Goal: Transaction & Acquisition: Purchase product/service

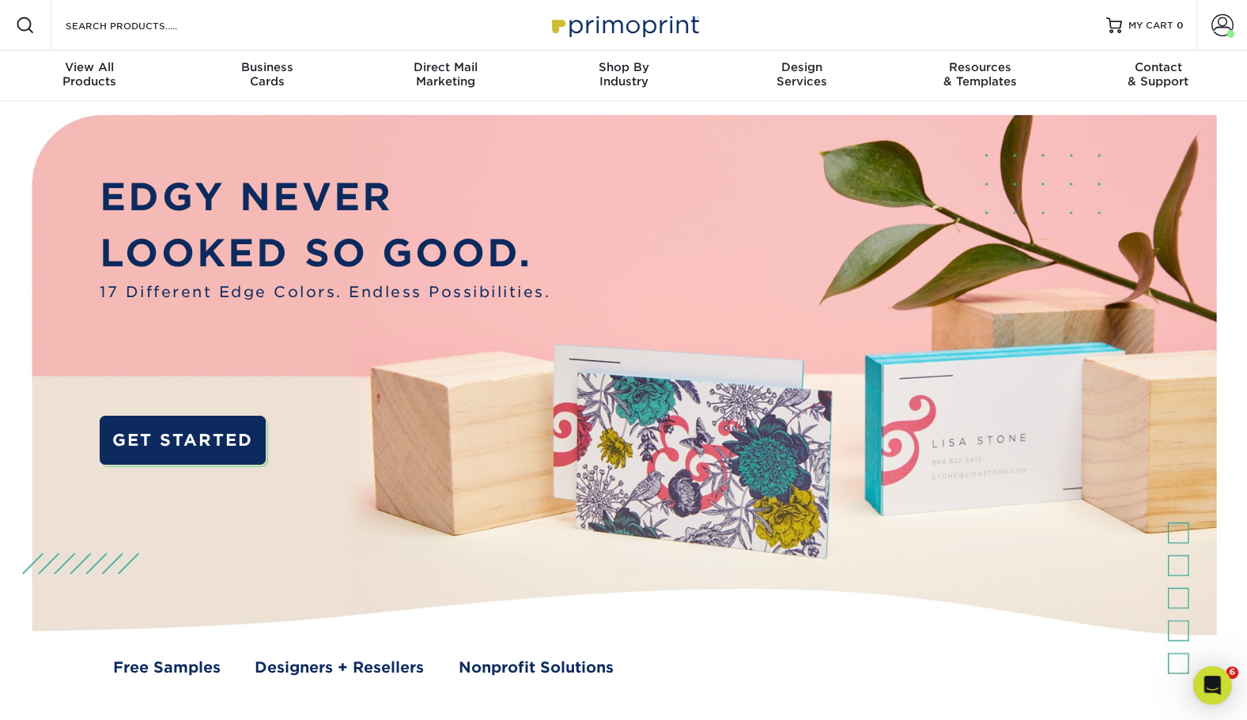
click at [1215, 31] on span at bounding box center [1222, 25] width 22 height 22
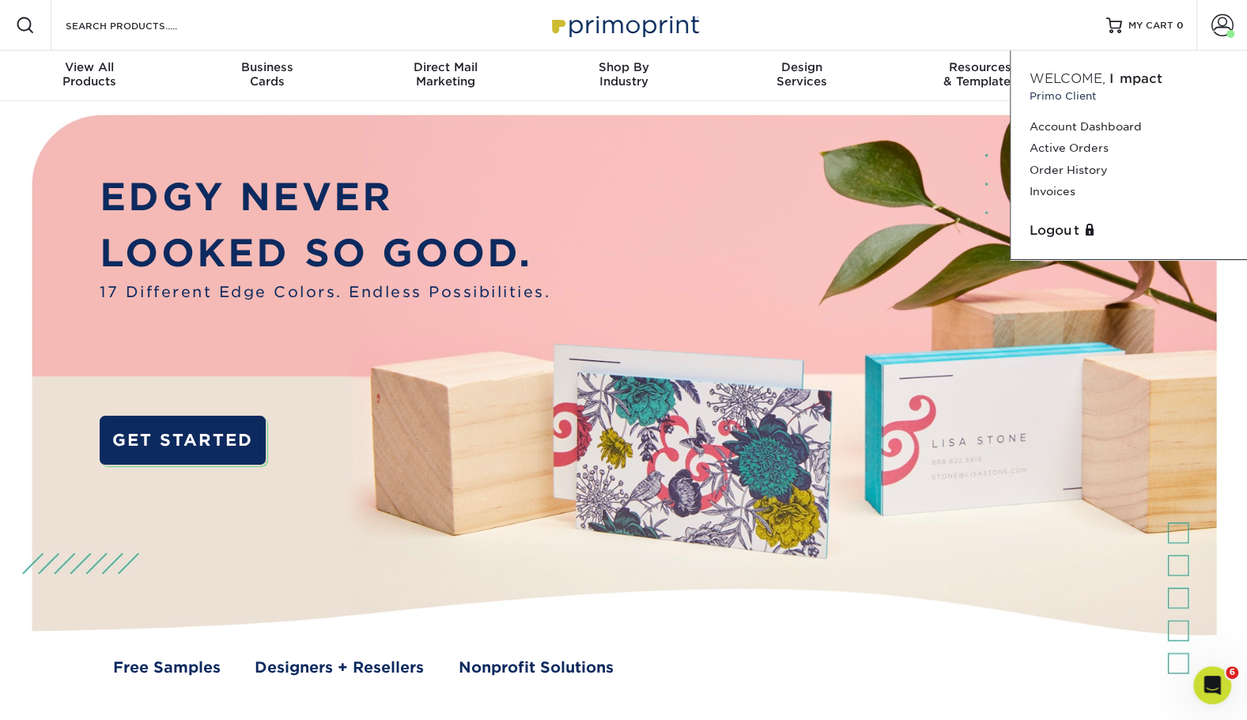
click at [1075, 172] on link "Order History" at bounding box center [1129, 170] width 198 height 21
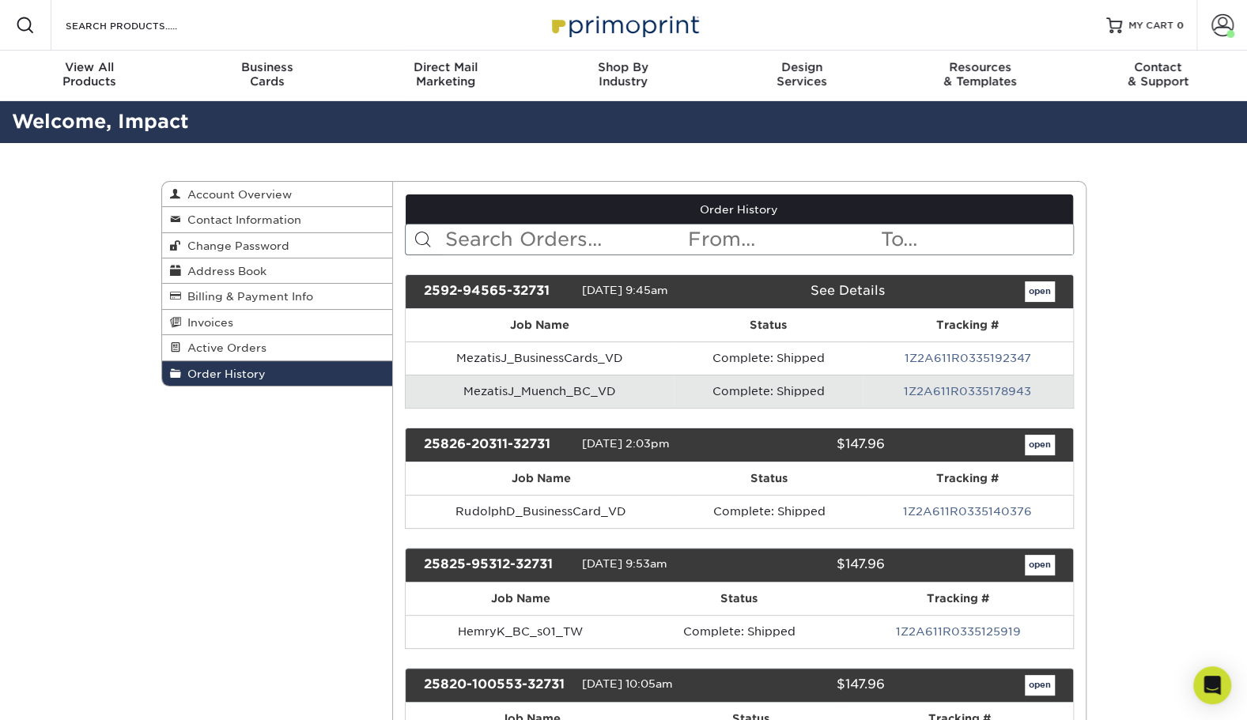
click at [623, 244] on input "text" at bounding box center [565, 240] width 243 height 30
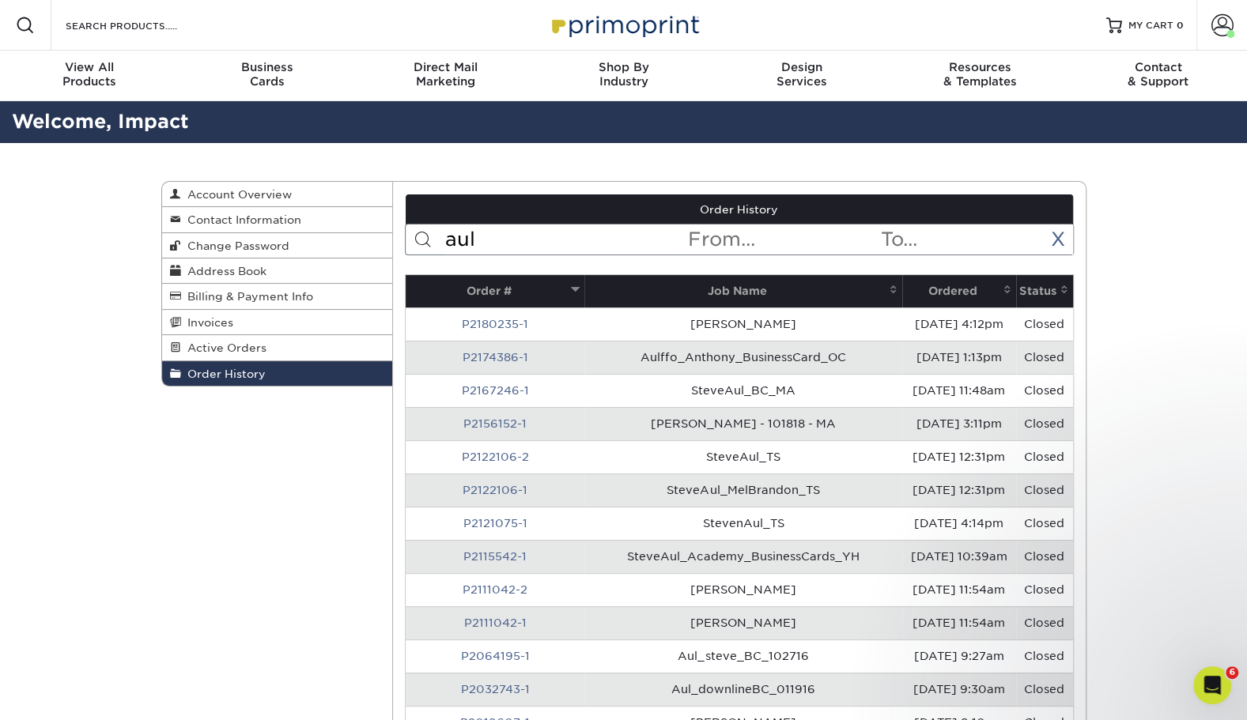
type input "aul"
click at [477, 355] on link "P2174386-1" at bounding box center [496, 357] width 66 height 13
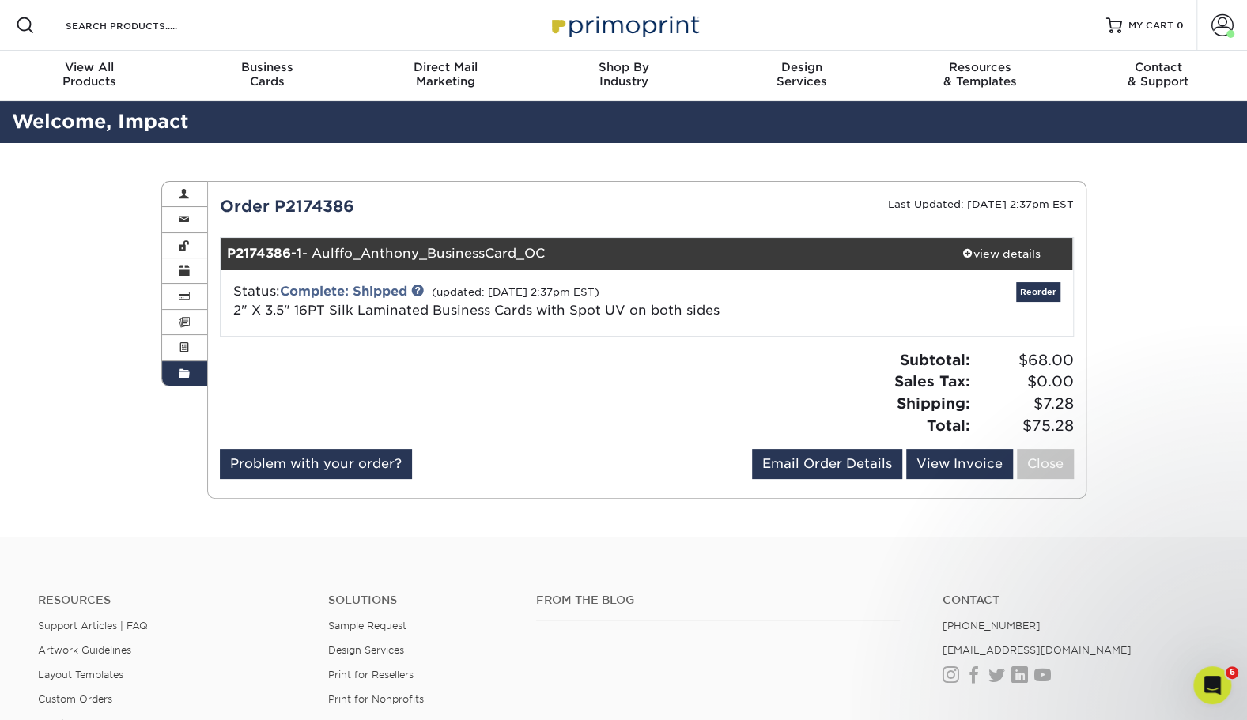
click at [1003, 260] on div "view details" at bounding box center [1002, 254] width 142 height 16
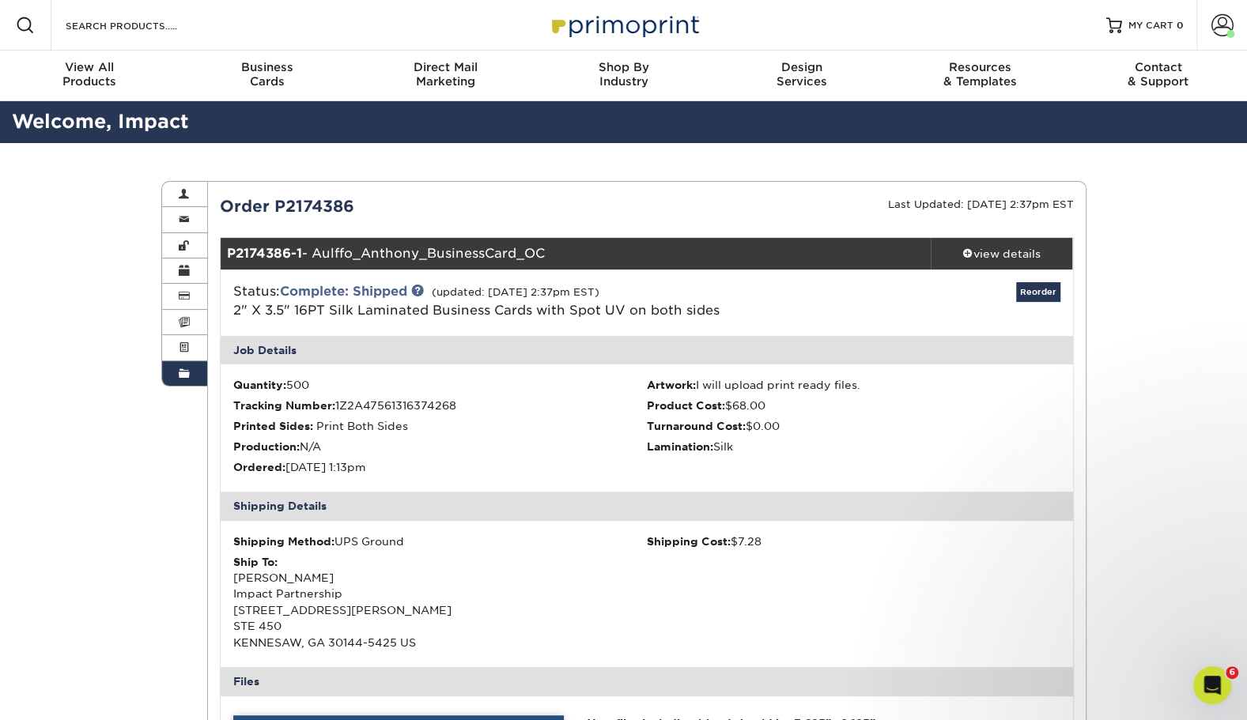
click at [183, 372] on span at bounding box center [184, 374] width 11 height 13
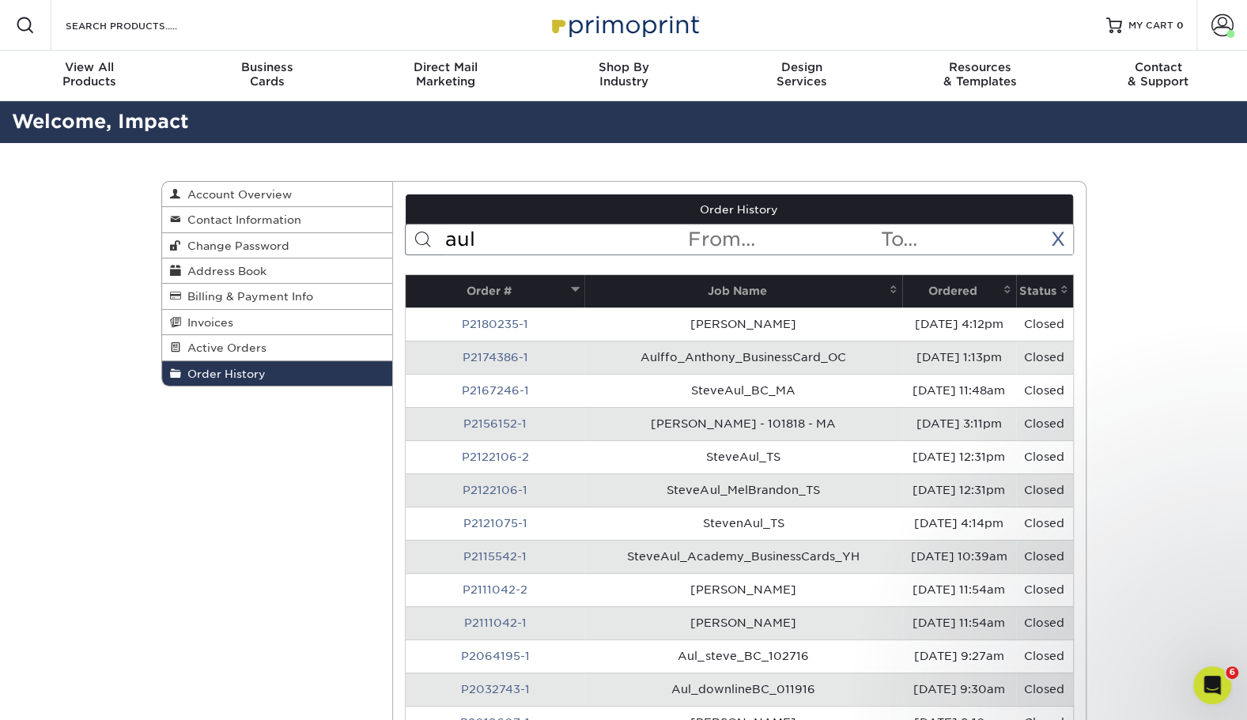
click at [923, 318] on td "[DATE] 4:12pm" at bounding box center [959, 324] width 114 height 33
click at [498, 318] on link "P2180235-1" at bounding box center [495, 324] width 66 height 13
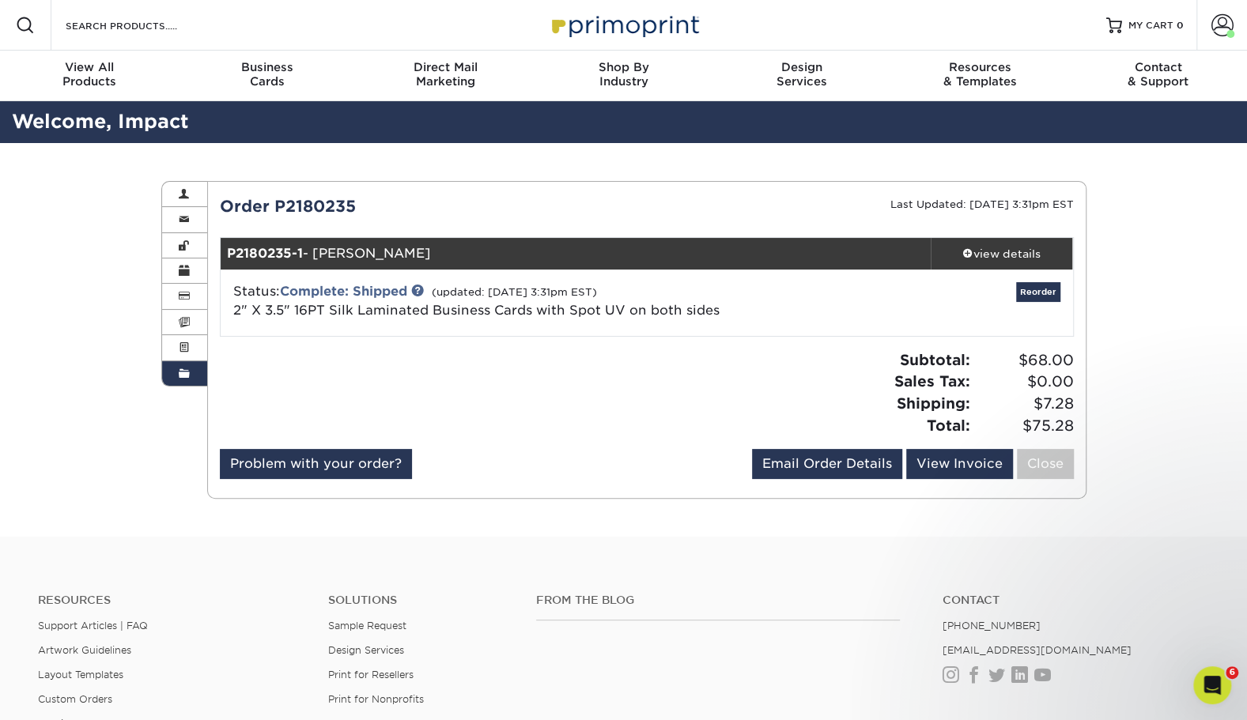
click at [988, 258] on div "view details" at bounding box center [1002, 254] width 142 height 16
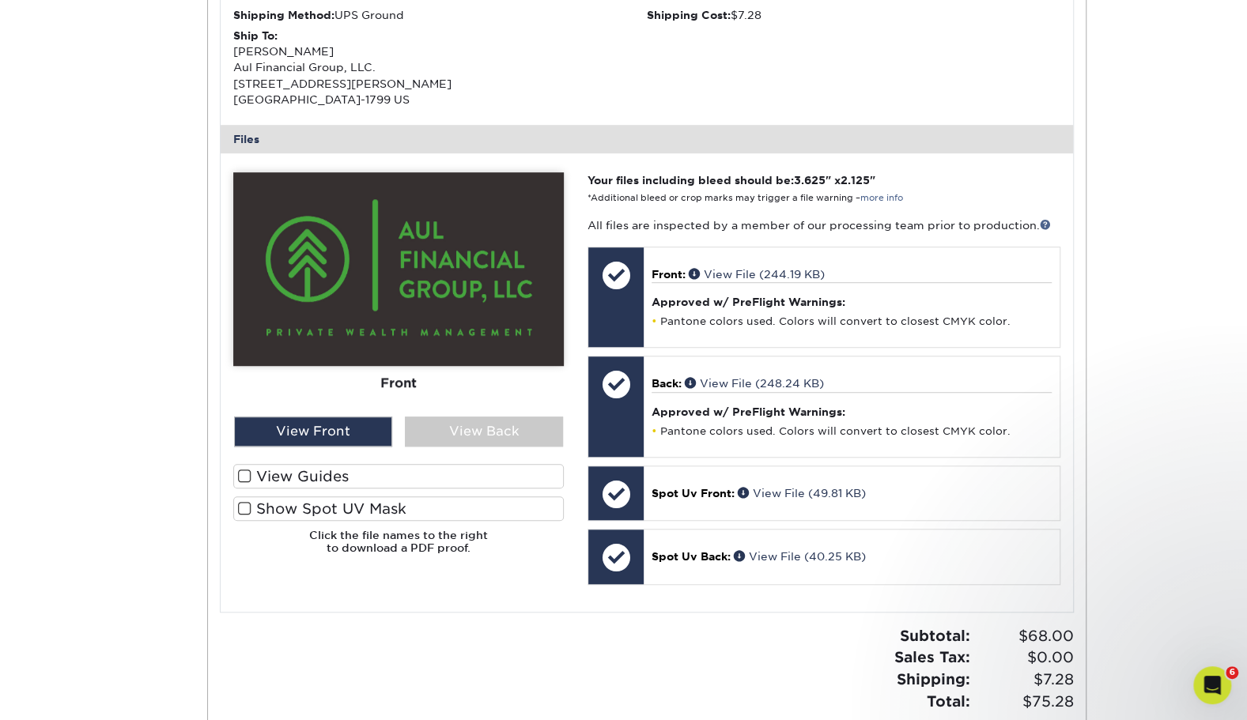
scroll to position [791, 0]
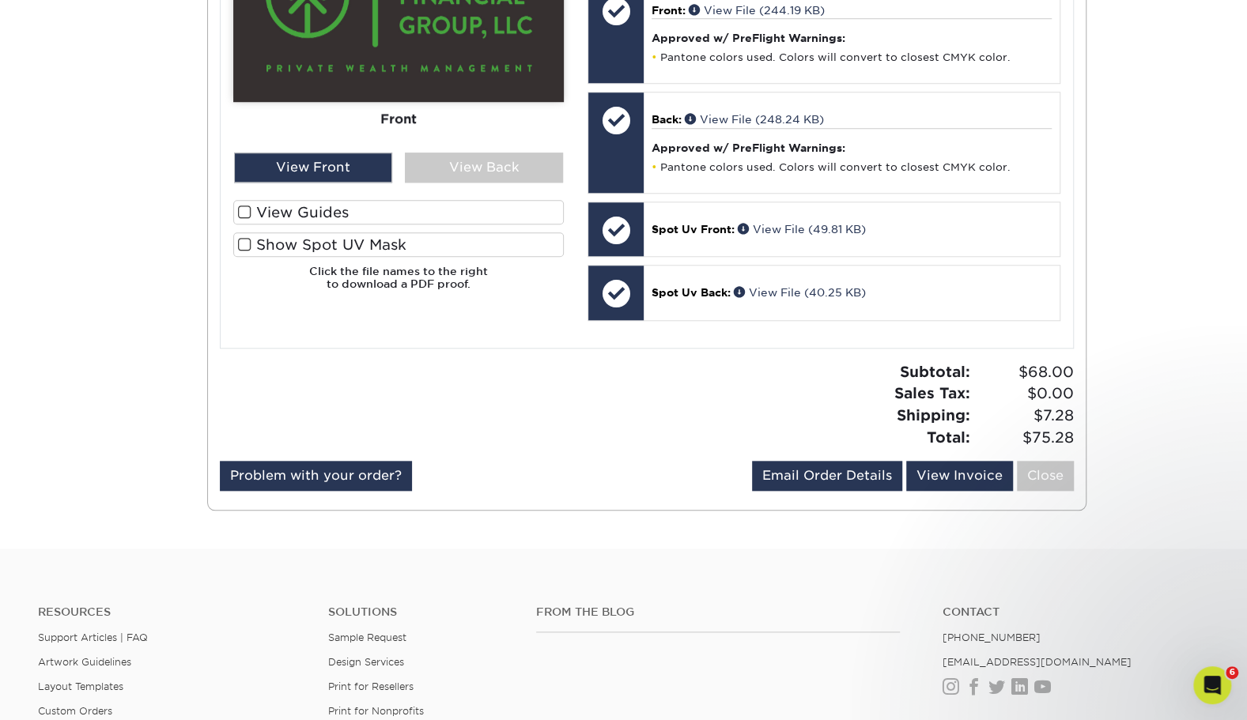
click at [448, 172] on div "View Back" at bounding box center [484, 168] width 158 height 30
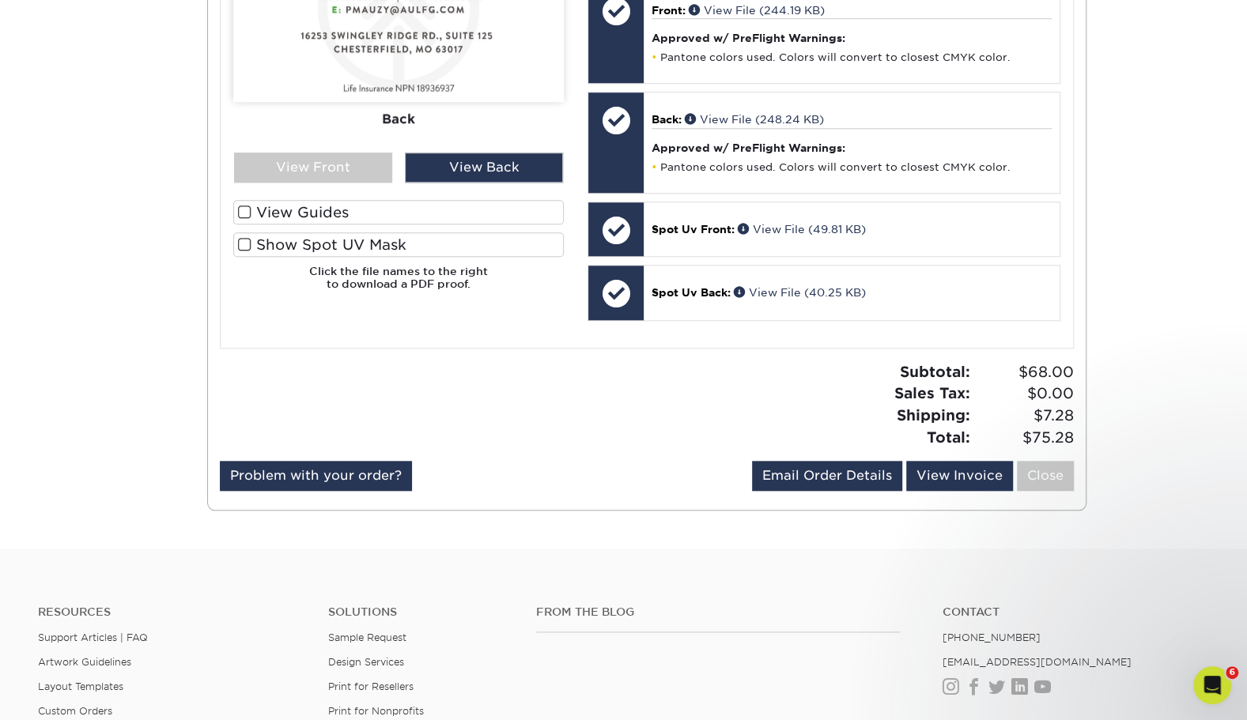
click at [368, 168] on div "View Front" at bounding box center [313, 168] width 158 height 30
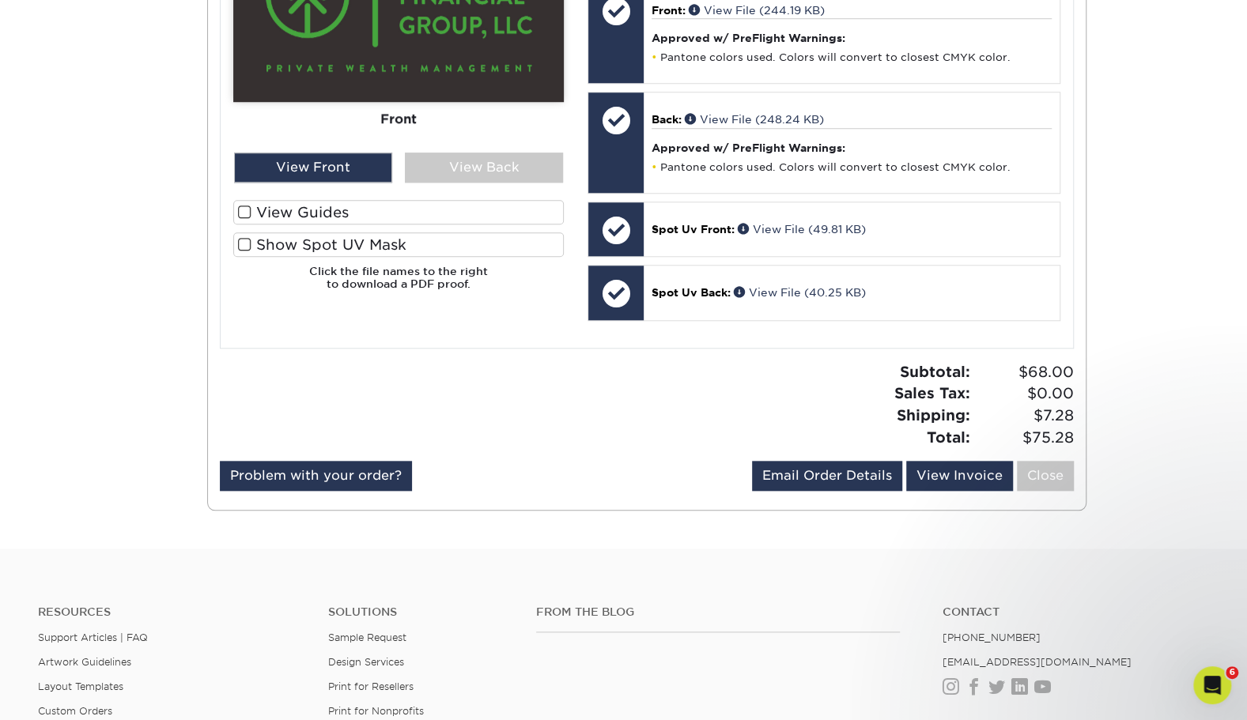
click at [346, 236] on label "Show Spot UV Mask" at bounding box center [398, 244] width 331 height 25
click at [0, 0] on input "Show Spot UV Mask" at bounding box center [0, 0] width 0 height 0
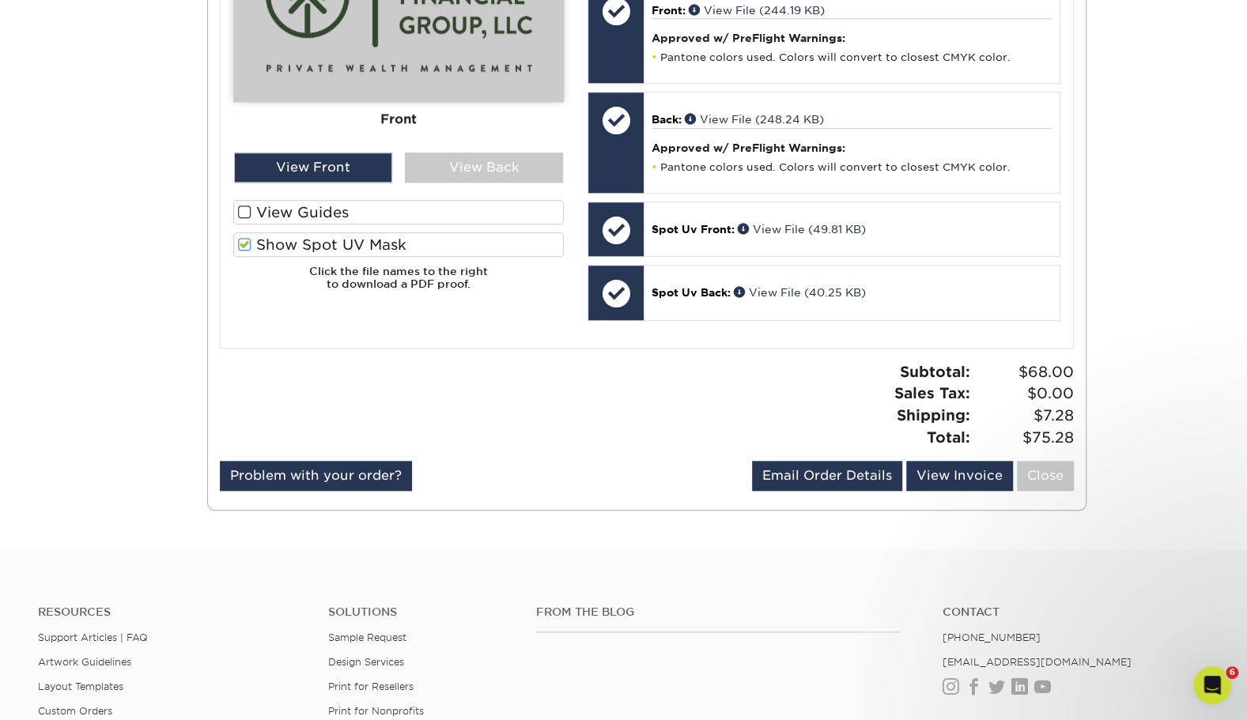
click at [365, 207] on label "View Guides" at bounding box center [398, 212] width 331 height 25
click at [0, 0] on input "View Guides" at bounding box center [0, 0] width 0 height 0
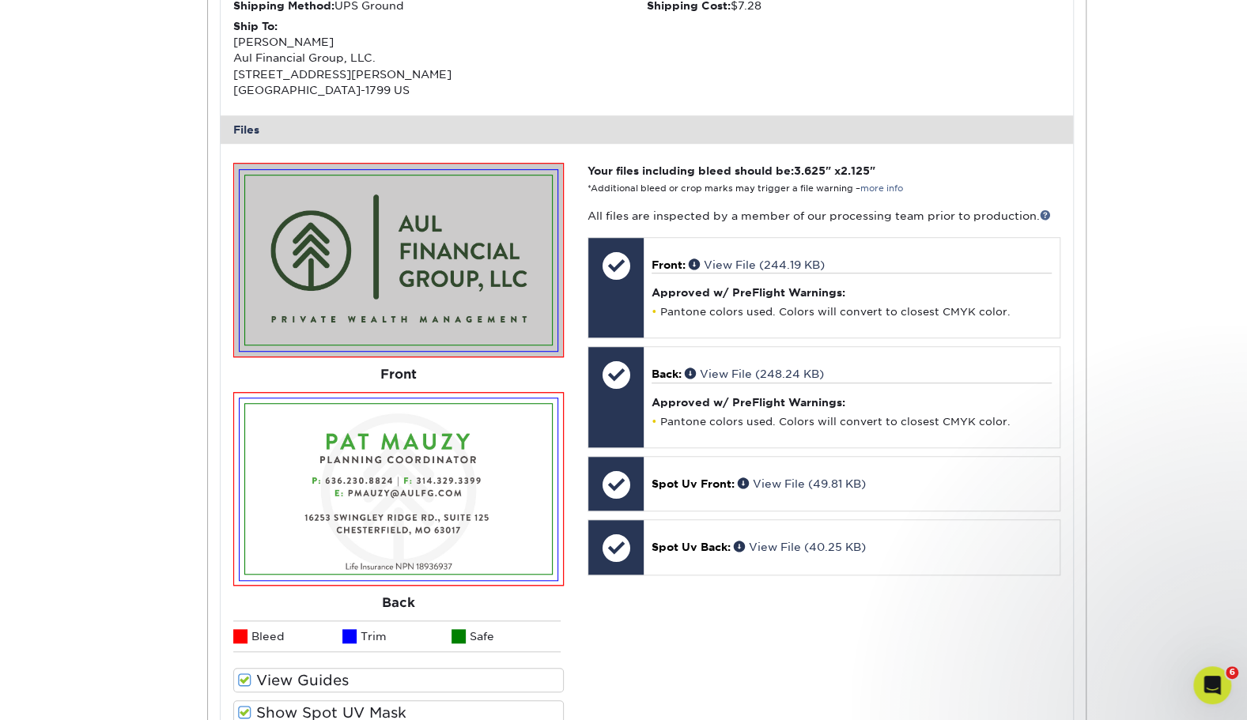
scroll to position [527, 0]
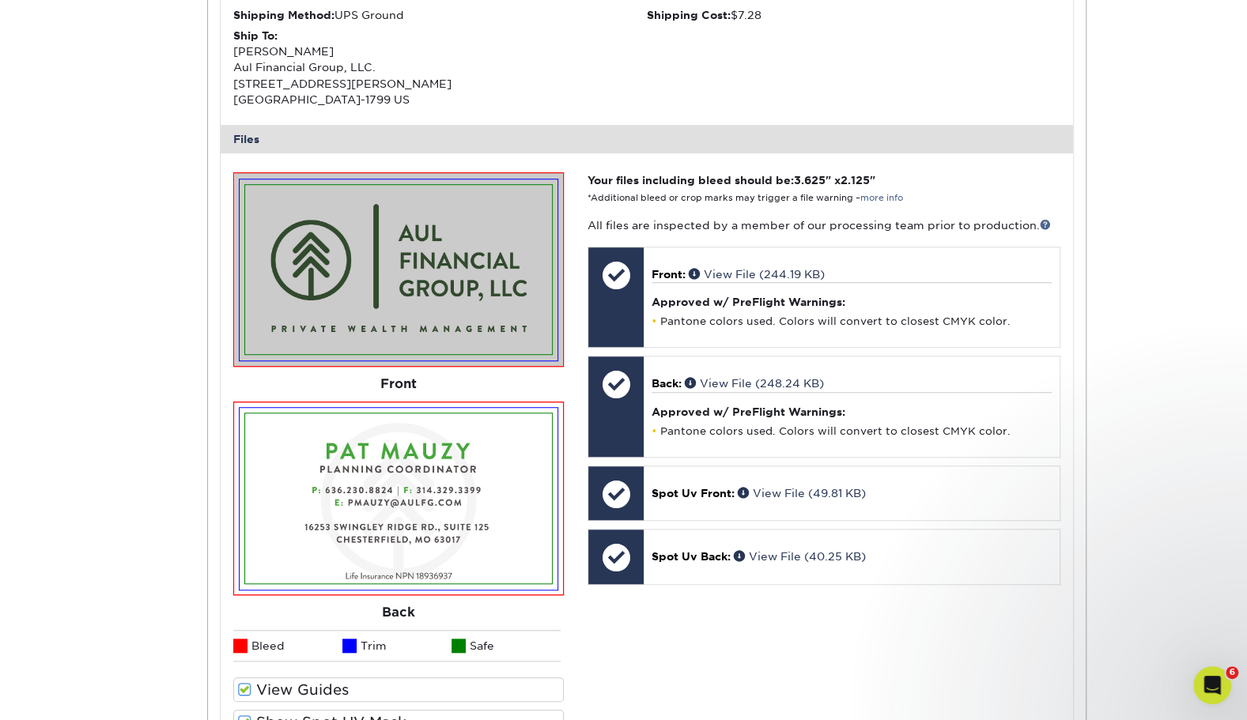
click at [1168, 401] on div "Order History Account Overview Contact Information Change Password Address Book…" at bounding box center [623, 309] width 1247 height 1385
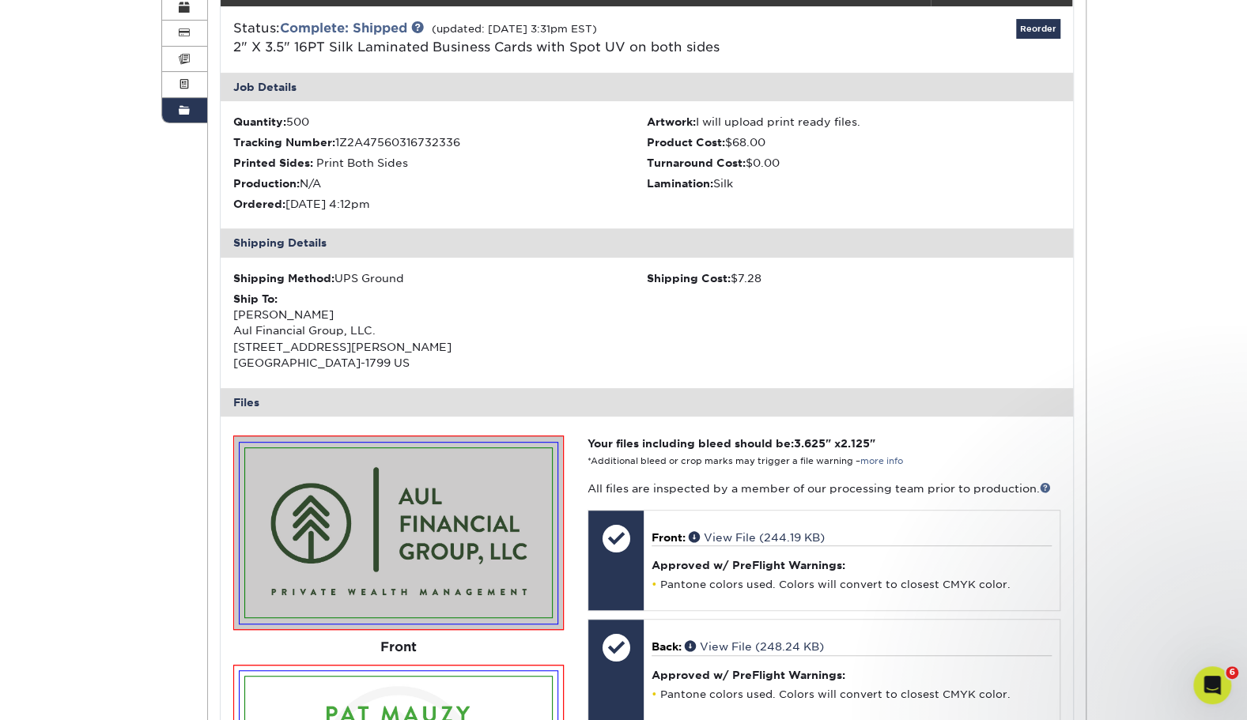
scroll to position [0, 0]
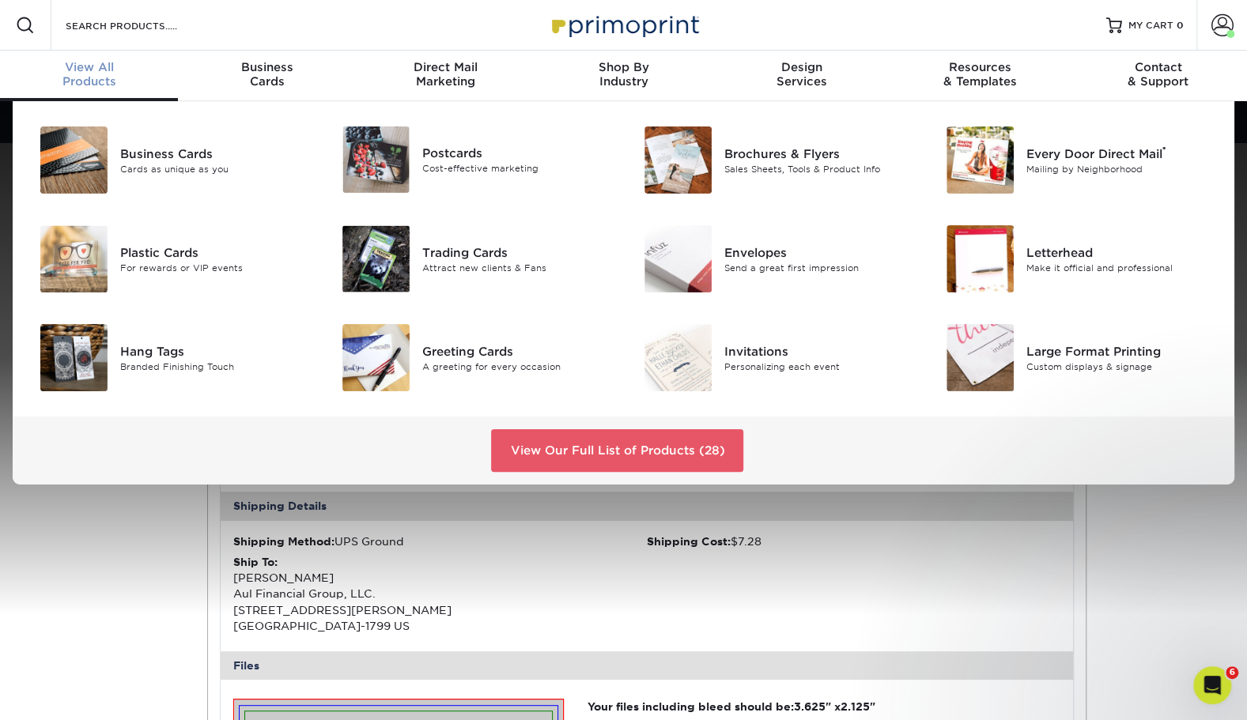
click at [149, 164] on div "Cards as unique as you" at bounding box center [215, 168] width 190 height 13
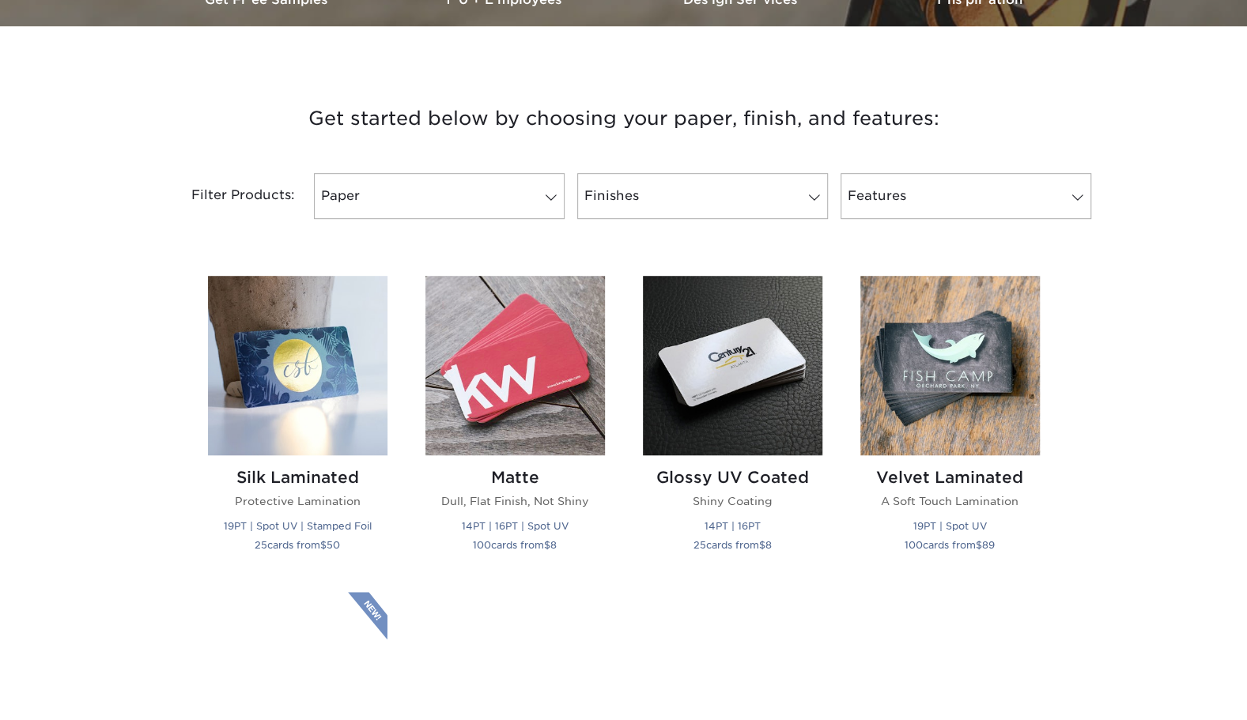
scroll to position [527, 0]
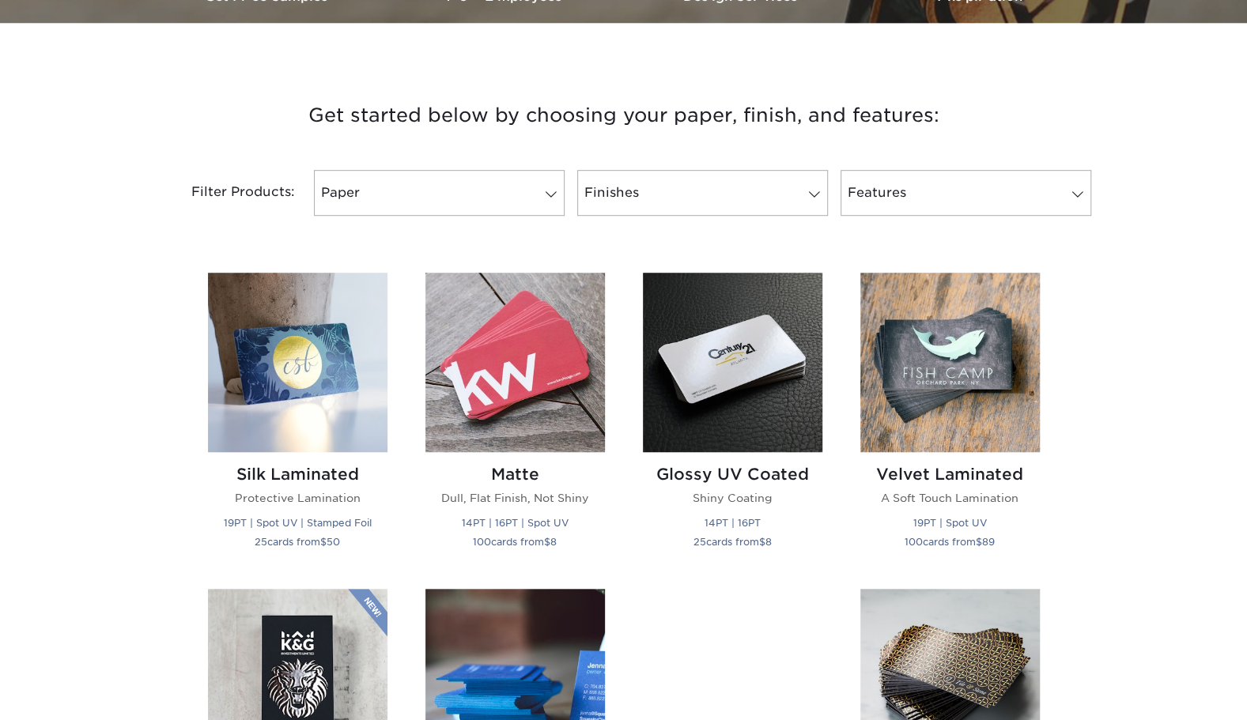
click at [327, 477] on h2 "Silk Laminated" at bounding box center [297, 474] width 179 height 19
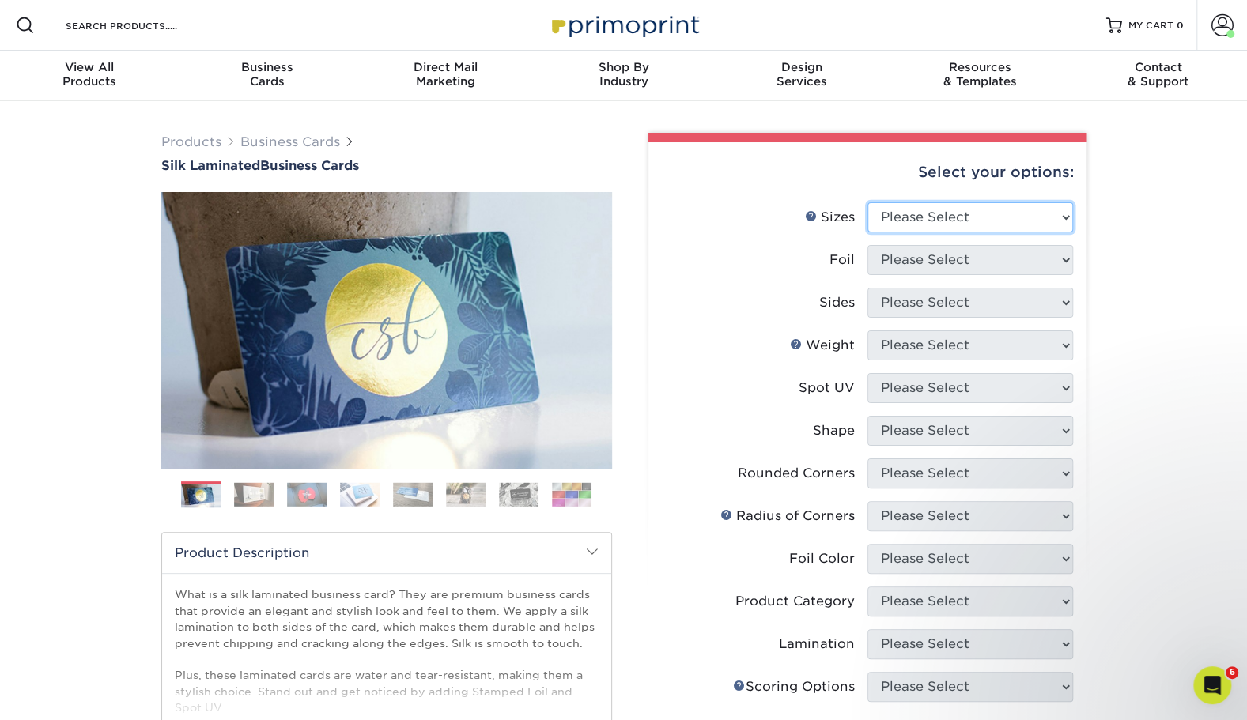
click at [959, 227] on select "Please Select 1.5" x 3.5" - Mini 1.75" x 3.5" - Mini 2" x 2" - Square 2" x 3" -…" at bounding box center [970, 217] width 206 height 30
select select "2.00x3.50"
click at [867, 202] on select "Please Select 1.5" x 3.5" - Mini 1.75" x 3.5" - Mini 2" x 2" - Square 2" x 3" -…" at bounding box center [970, 217] width 206 height 30
click at [954, 259] on select "Please Select Yes No" at bounding box center [970, 260] width 206 height 30
select select "0"
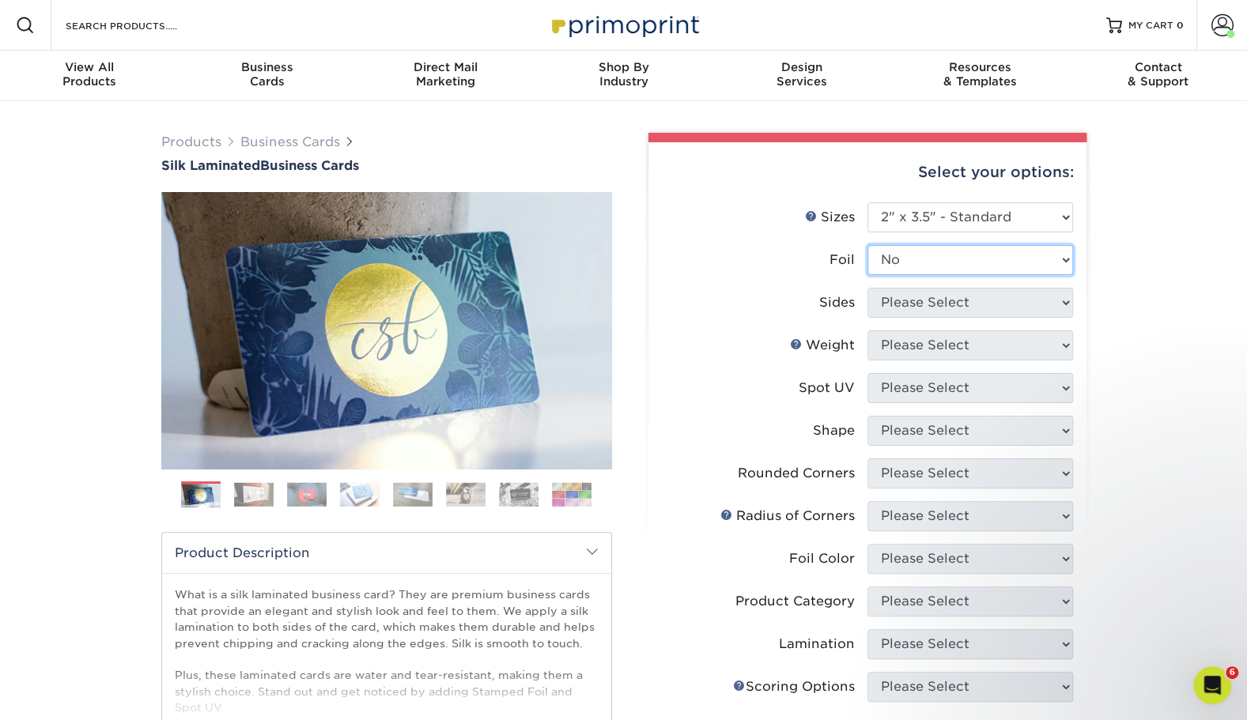
click at [867, 245] on select "Please Select Yes No" at bounding box center [970, 260] width 206 height 30
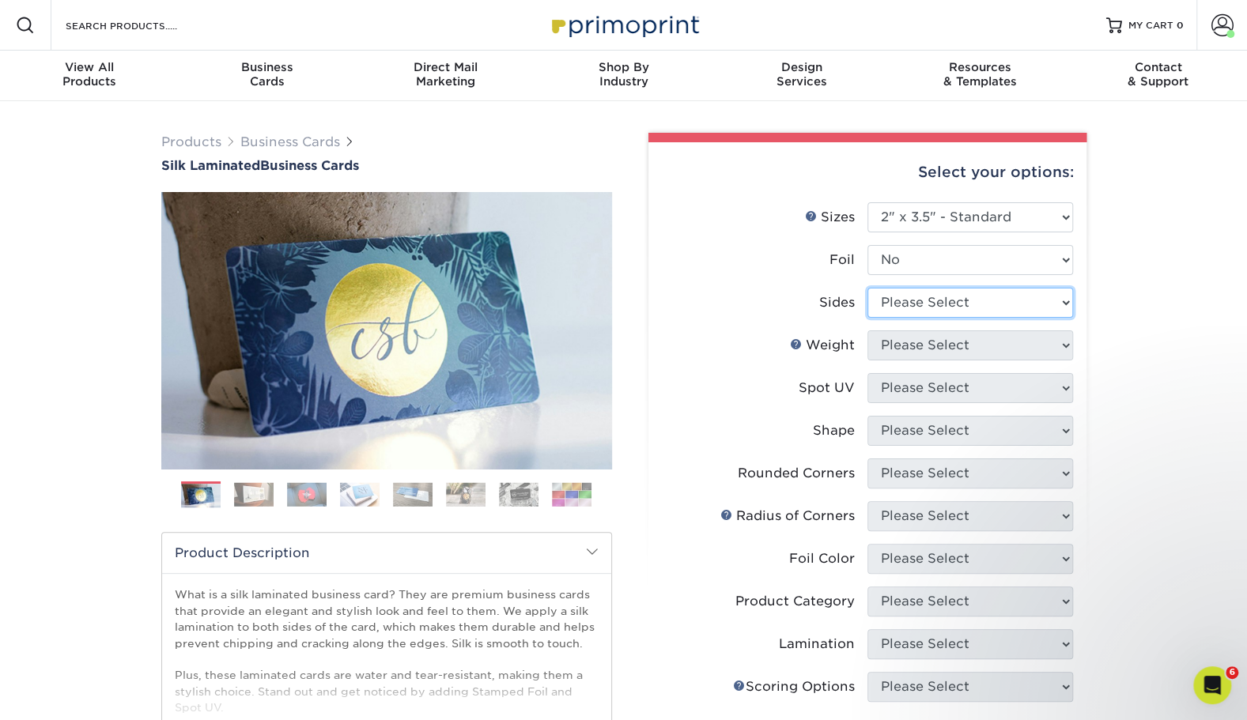
click at [946, 316] on select "Please Select Print Both Sides Print Front Only" at bounding box center [970, 303] width 206 height 30
select select "13abbda7-1d64-4f25-8bb2-c179b224825d"
click at [867, 288] on select "Please Select Print Both Sides Print Front Only" at bounding box center [970, 303] width 206 height 30
drag, startPoint x: 941, startPoint y: 343, endPoint x: 943, endPoint y: 351, distance: 8.3
click at [941, 343] on select "Please Select 16PT" at bounding box center [970, 346] width 206 height 30
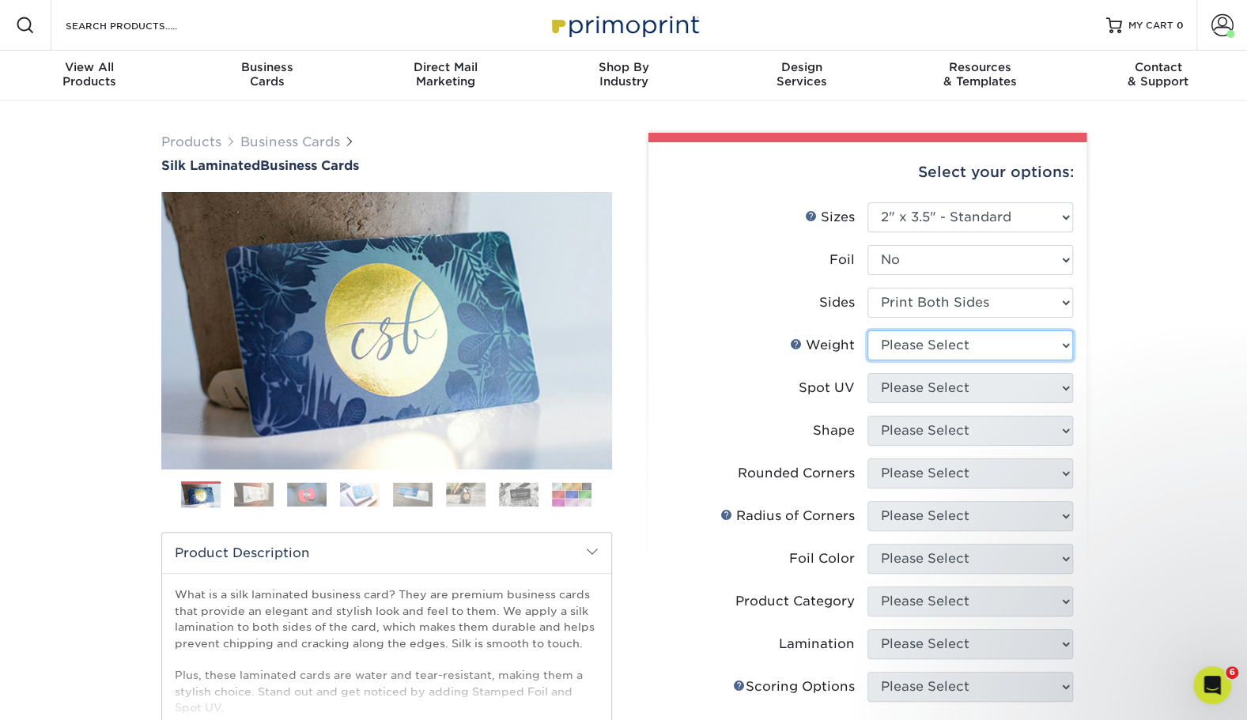
select select "16PT"
click at [867, 331] on select "Please Select 16PT" at bounding box center [970, 346] width 206 height 30
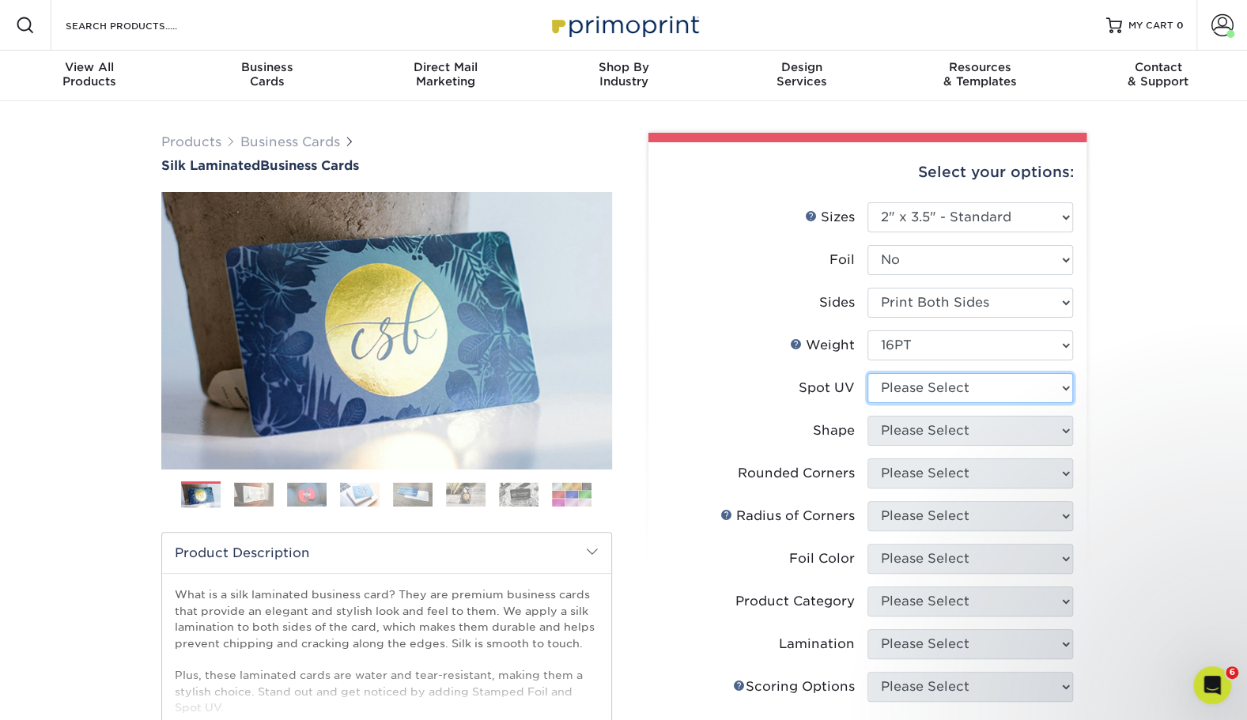
click at [942, 393] on select "Please Select No Spot UV Front and Back (Both Sides) Front Only Back Only" at bounding box center [970, 388] width 206 height 30
select select "0"
click at [867, 373] on select "Please Select No Spot UV Front and Back (Both Sides) Front Only Back Only" at bounding box center [970, 388] width 206 height 30
click at [922, 438] on select "Please Select Standard" at bounding box center [970, 431] width 206 height 30
select select "standard"
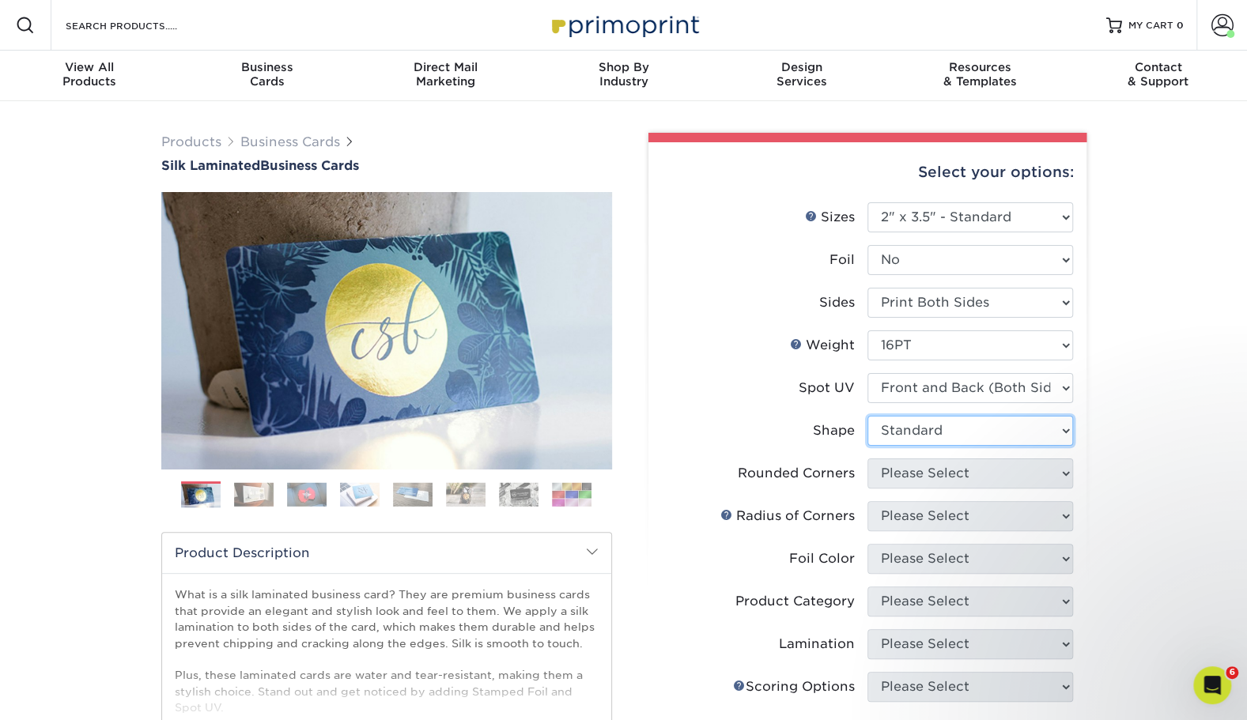
click at [867, 416] on select "Please Select Standard" at bounding box center [970, 431] width 206 height 30
click at [919, 478] on select "Please Select Yes - Round 2 Corners Yes - Round 4 Corners No" at bounding box center [970, 474] width 206 height 30
select select "0"
click at [867, 459] on select "Please Select Yes - Round 2 Corners Yes - Round 4 Corners No" at bounding box center [970, 474] width 206 height 30
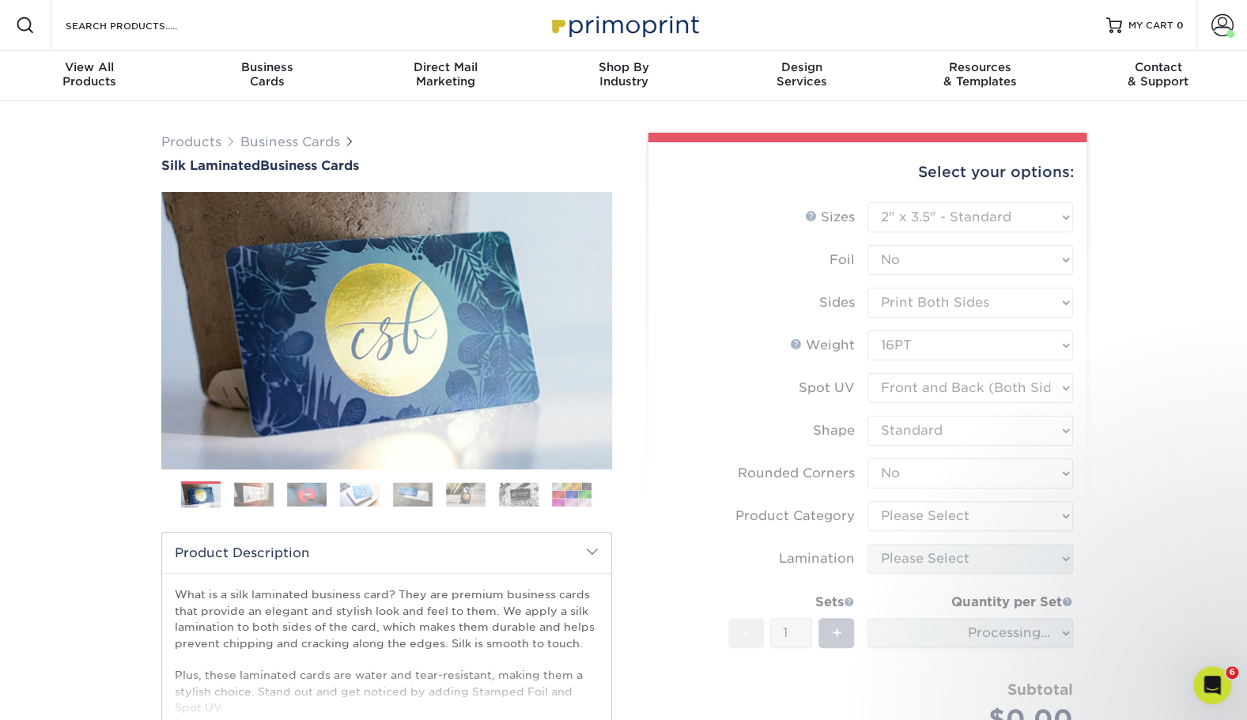
click at [903, 524] on form "Sizes Help Sizes Please Select 1.5" x 3.5" - Mini 1.75" x 3.5" - Mini 2" x 2" -…" at bounding box center [867, 486] width 413 height 569
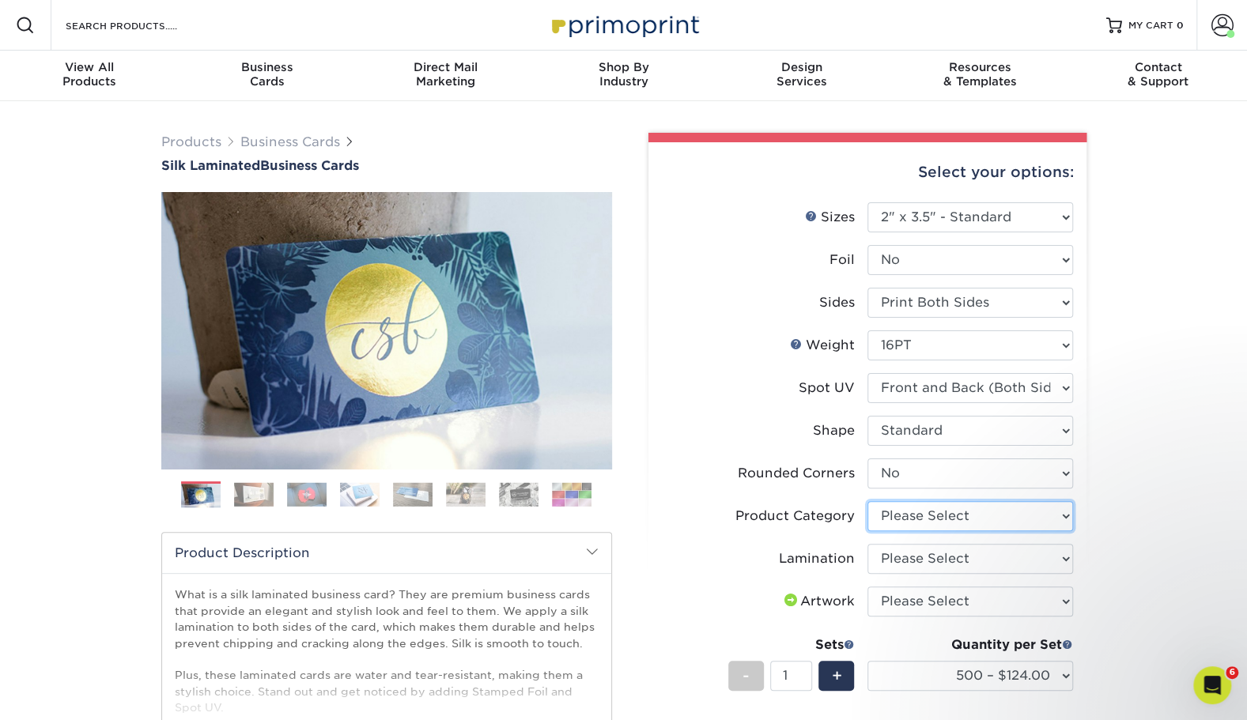
click at [911, 516] on select "Please Select Business Cards" at bounding box center [970, 516] width 206 height 30
select select "3b5148f1-0588-4f88-a218-97bcfdce65c1"
click at [867, 501] on select "Please Select Business Cards" at bounding box center [970, 516] width 206 height 30
click at [910, 535] on li "Product Category Please Select Business Cards" at bounding box center [867, 522] width 411 height 43
click at [912, 568] on select "Please Select Silk" at bounding box center [970, 559] width 206 height 30
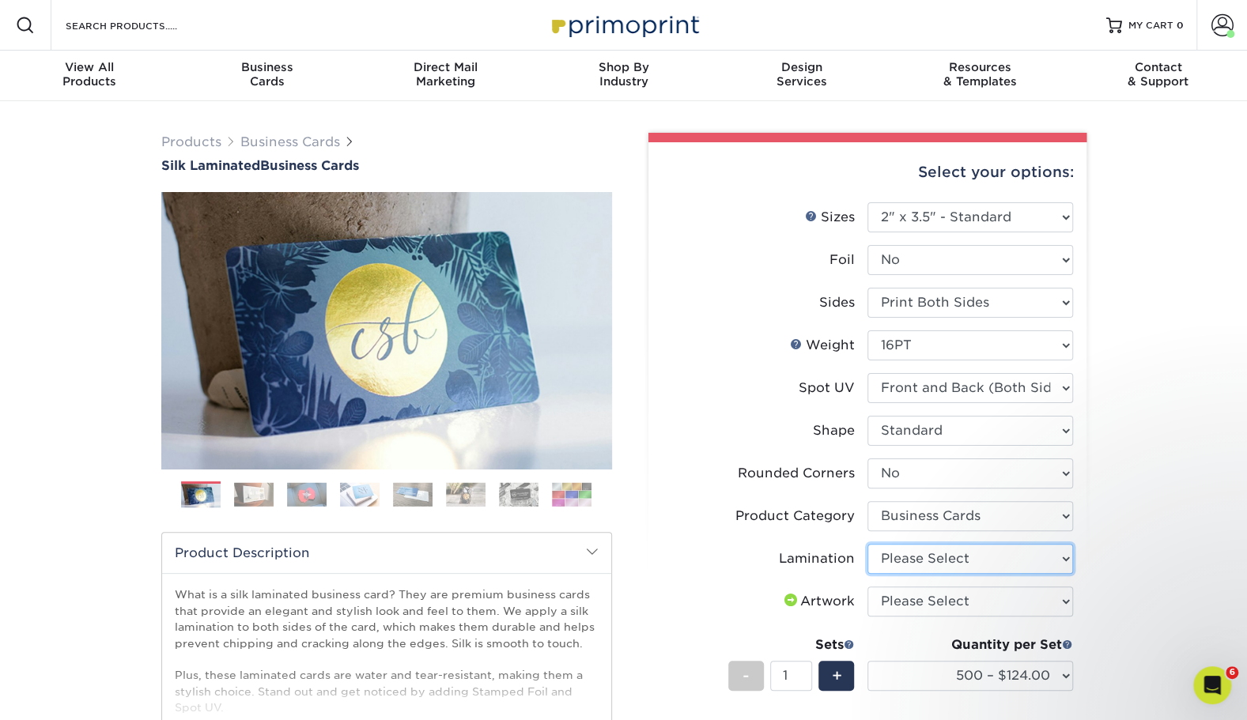
click at [912, 555] on select "Please Select Silk" at bounding box center [970, 559] width 206 height 30
select select "ccacb42f-45f7-42d3-bbd3-7c8421cf37f0"
click at [867, 544] on select "Please Select Silk" at bounding box center [970, 559] width 206 height 30
click at [911, 607] on select "Please Select I will upload files I need a design - $100" at bounding box center [970, 602] width 206 height 30
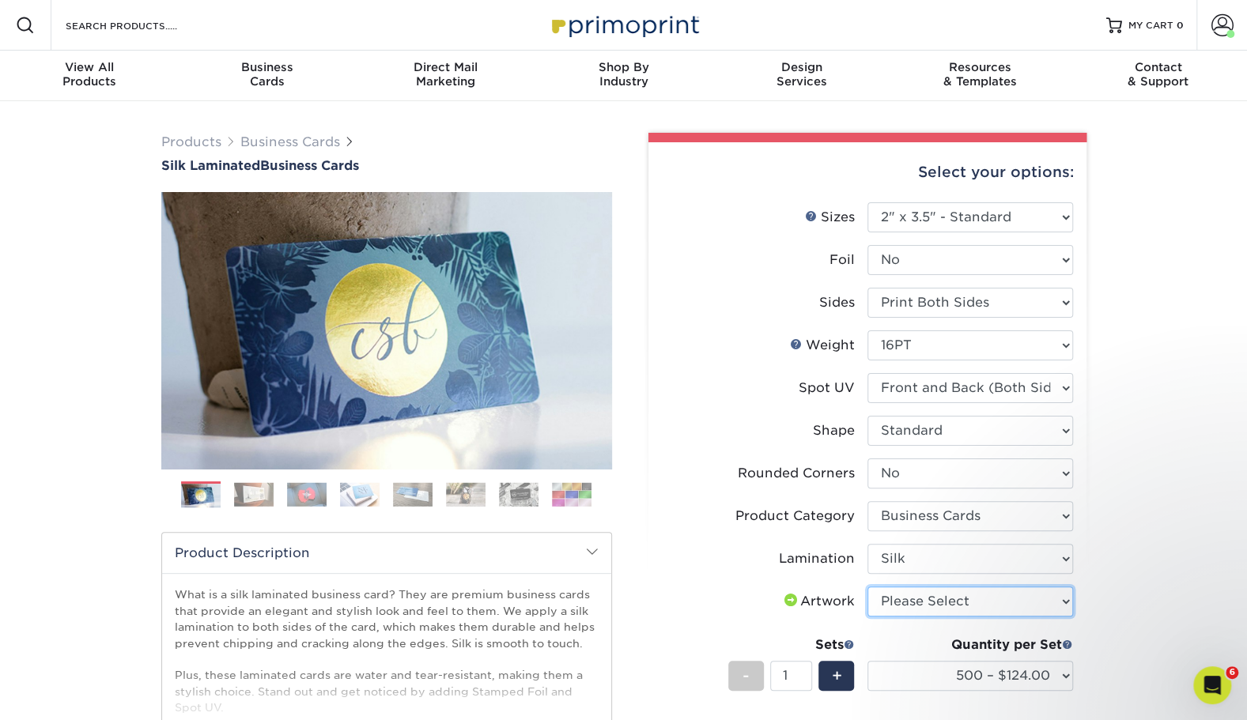
select select "upload"
click at [867, 587] on select "Please Select I will upload files I need a design - $100" at bounding box center [970, 602] width 206 height 30
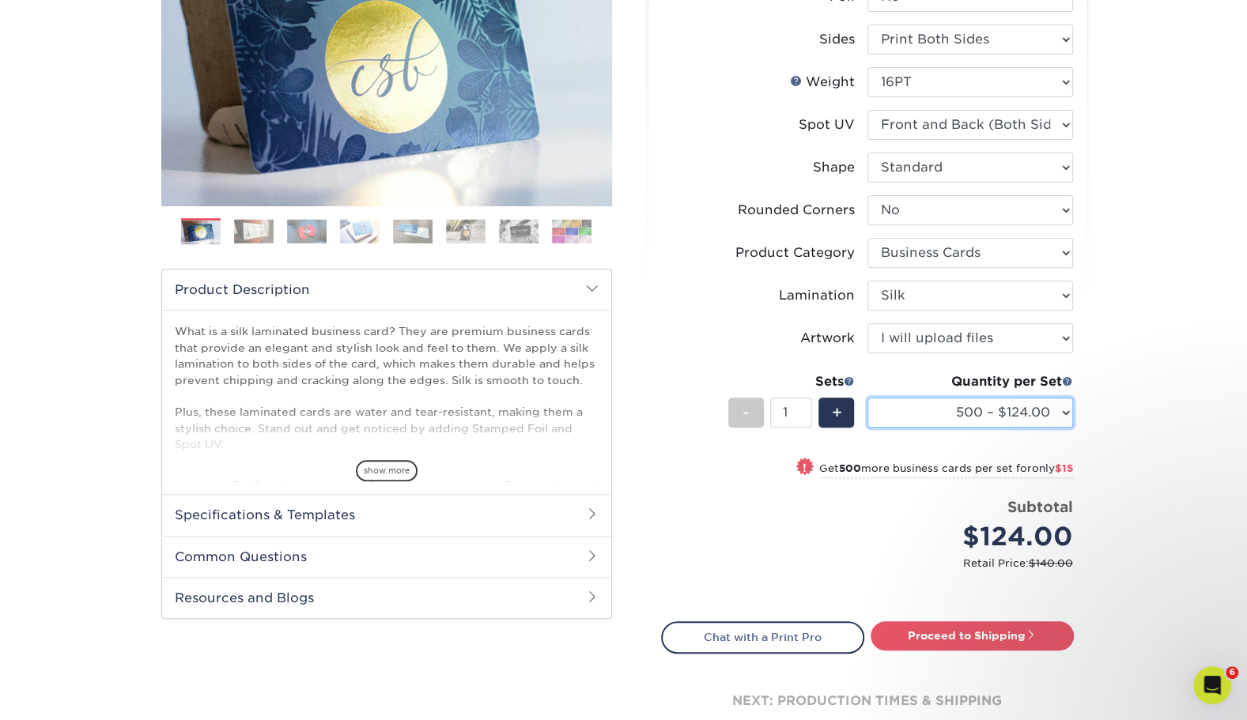
click at [968, 408] on select "500 – $124.00 1000 – $139.00 2500 – $341.00 5000 – $571.00 10000 – $1028.00" at bounding box center [970, 413] width 206 height 30
select select "1000 – $139.00"
click at [867, 398] on select "500 – $124.00 1000 – $139.00 2500 – $341.00 5000 – $571.00 10000 – $1028.00" at bounding box center [970, 413] width 206 height 30
click at [1163, 512] on div "Products Business Cards Silk Laminated Business Cards Previous Next" at bounding box center [623, 322] width 1247 height 968
click at [1001, 640] on link "Proceed to Shipping" at bounding box center [972, 636] width 203 height 28
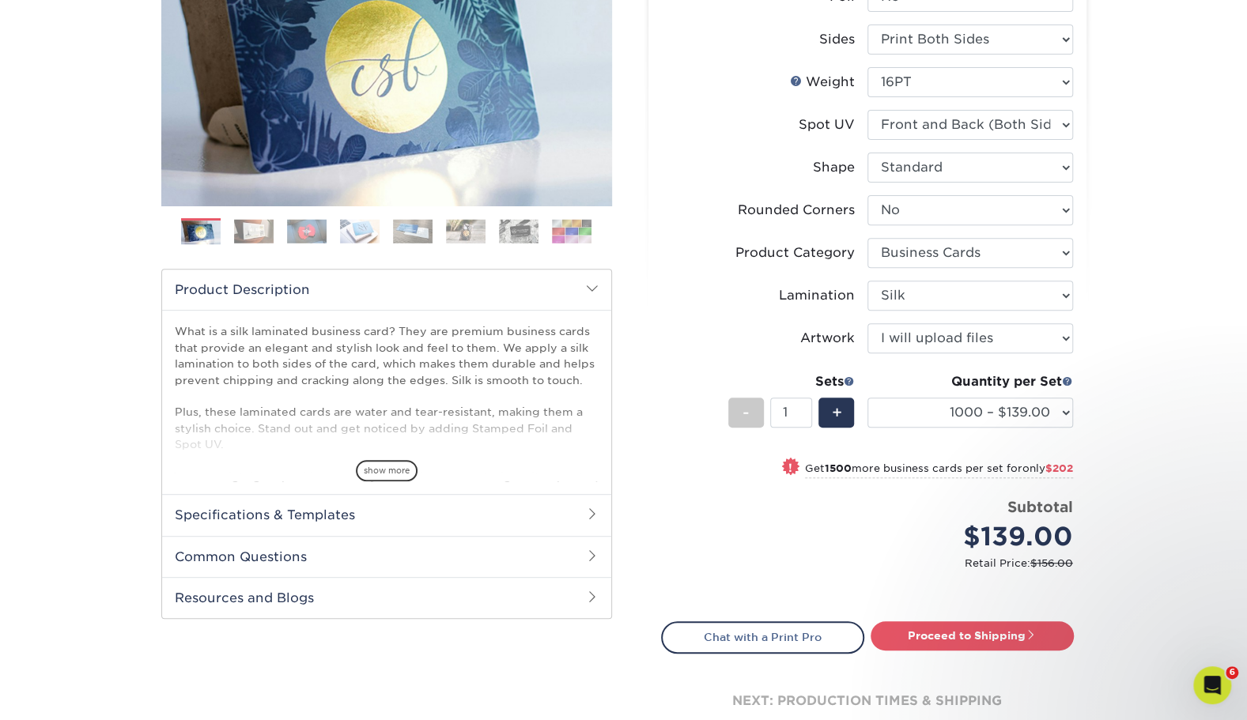
type input "Set 1"
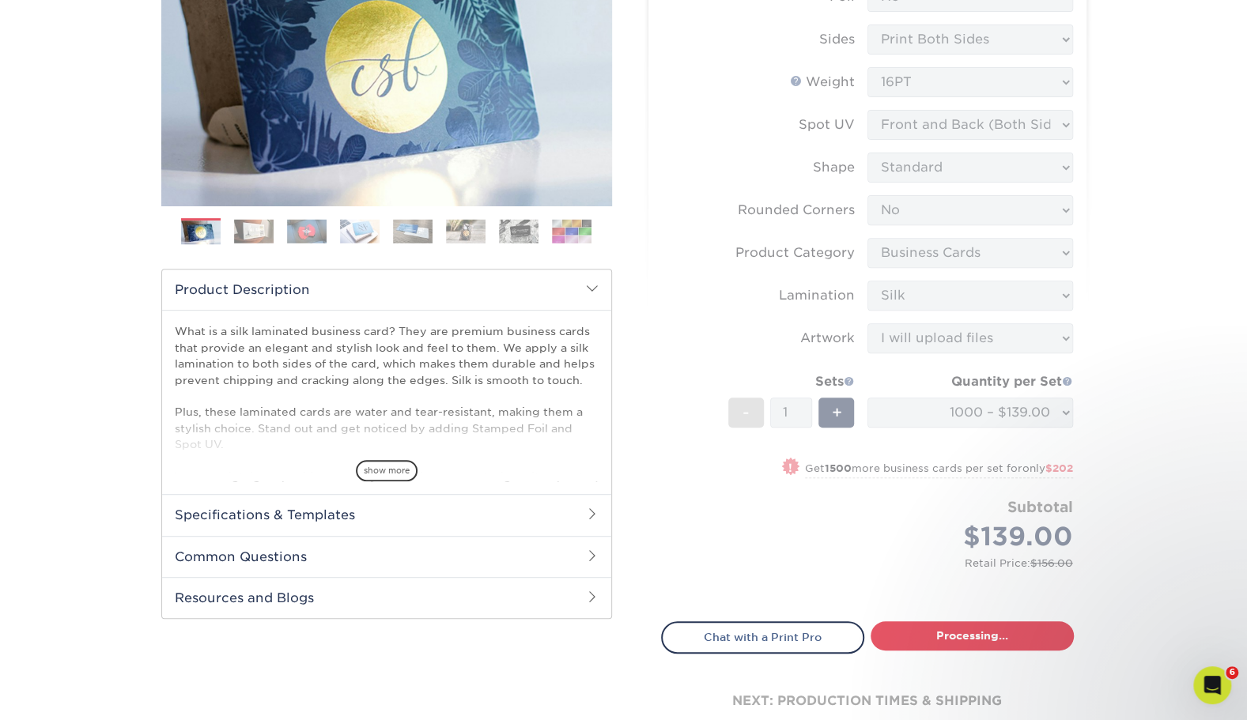
select select "cb454609-49fa-4780-9579-c9522ab991d3"
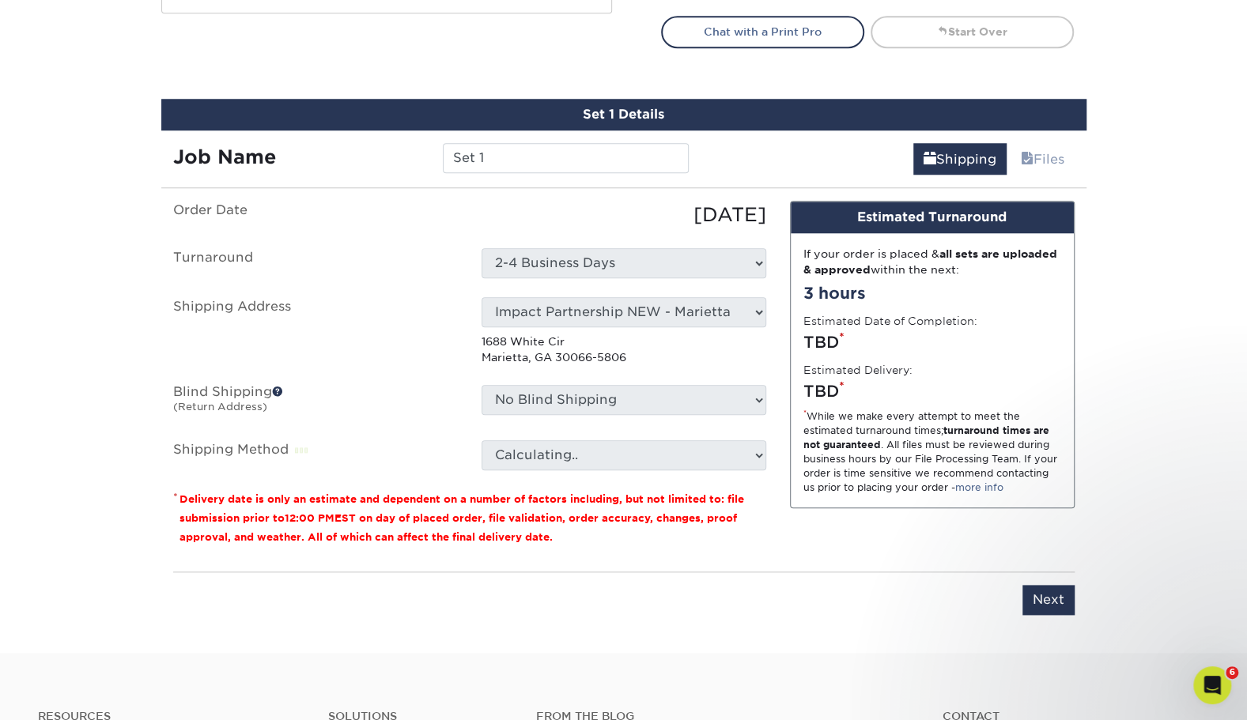
scroll to position [928, 0]
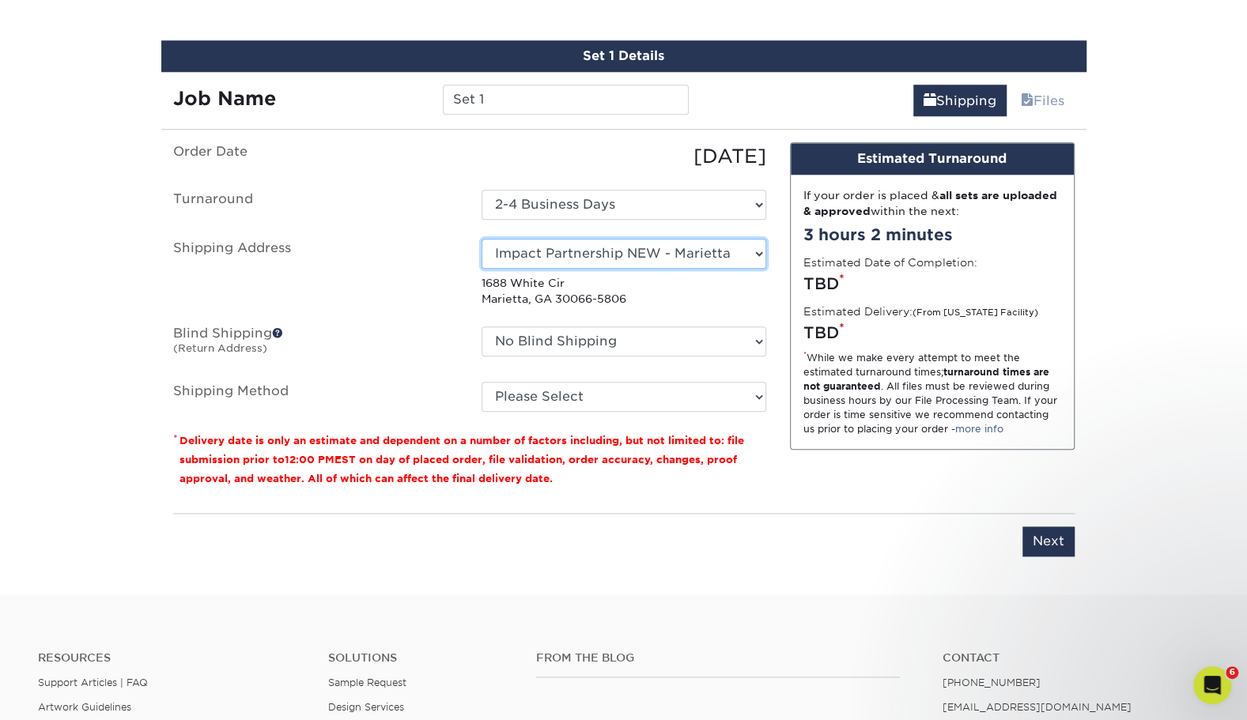
click at [581, 255] on select "Select One Andrew Hansen - Palm Spring, Suite 3 John McNamara - 7350 W. College…" at bounding box center [624, 254] width 285 height 30
select select "100285"
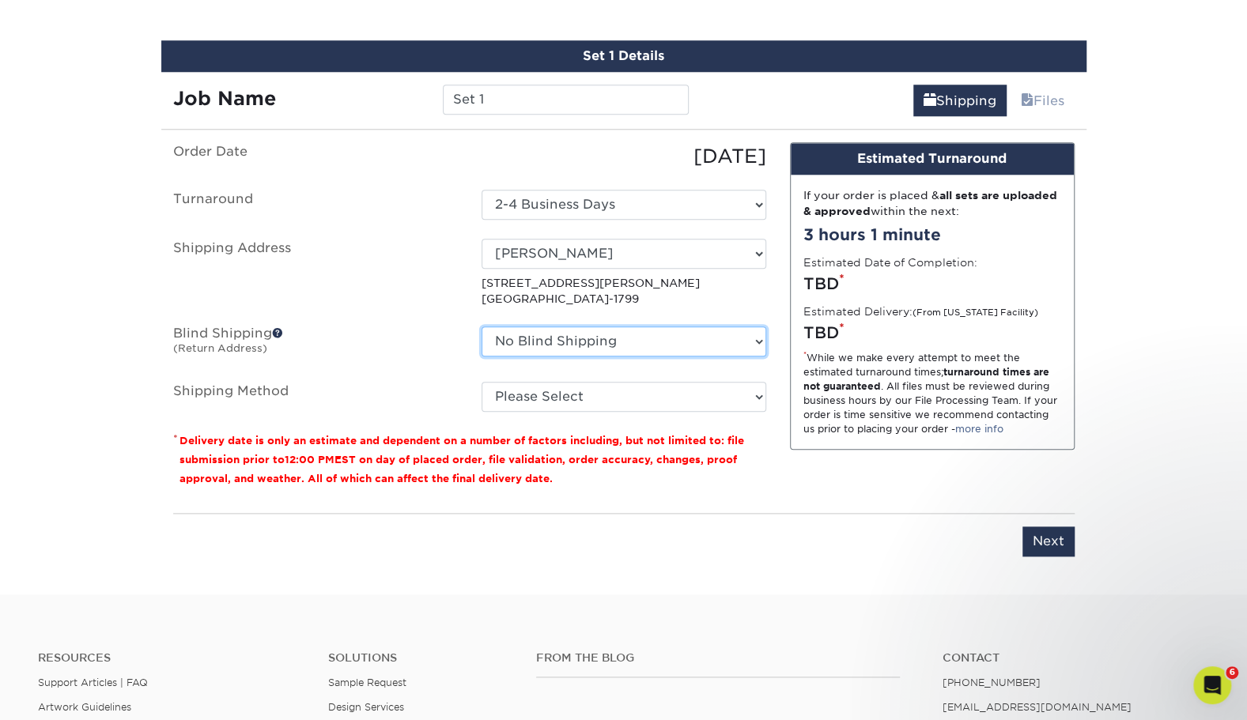
drag, startPoint x: 574, startPoint y: 340, endPoint x: 576, endPoint y: 352, distance: 12.1
click at [574, 340] on select "No Blind Shipping Andrew Hansen - Palm Spring, Suite 3 John McNamara - 7350 W. …" at bounding box center [624, 342] width 285 height 30
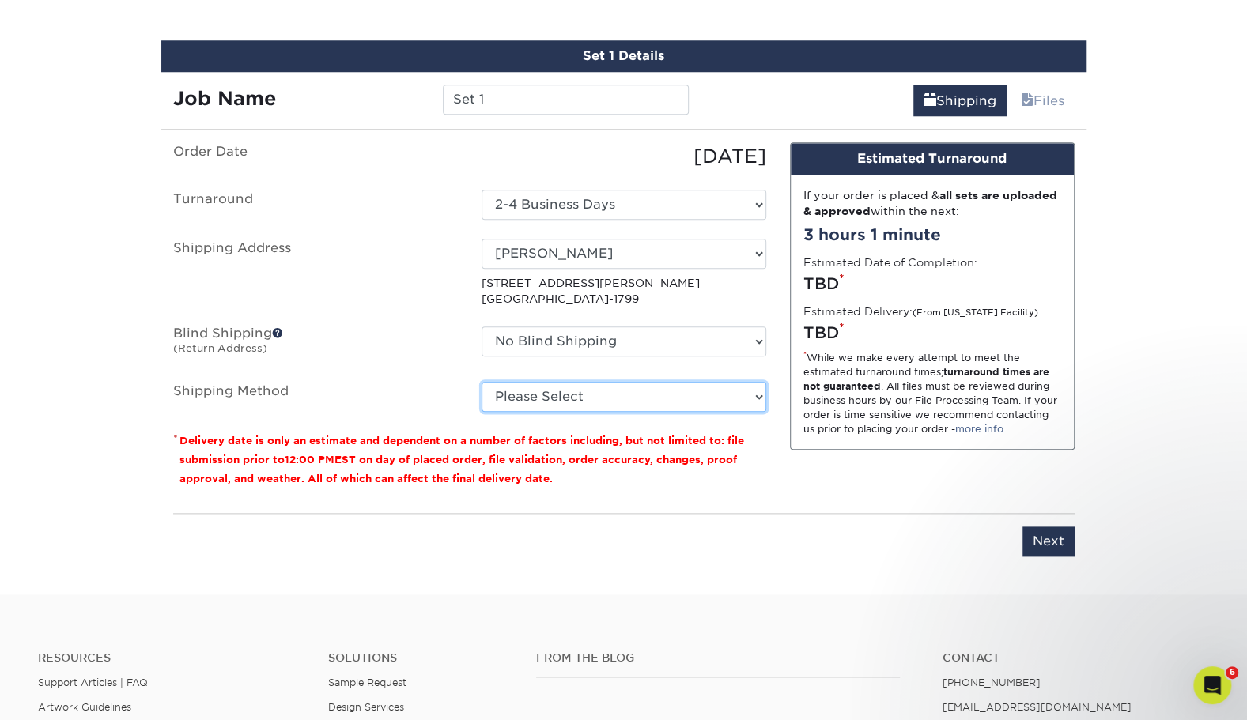
click at [574, 389] on select "Please Select Ground Shipping (+$8.96) 3 Day Shipping Service (+$15.34) 2 Day A…" at bounding box center [624, 397] width 285 height 30
select select "03"
click at [482, 382] on select "Please Select Ground Shipping (+$8.96) 3 Day Shipping Service (+$15.34) 2 Day A…" at bounding box center [624, 397] width 285 height 30
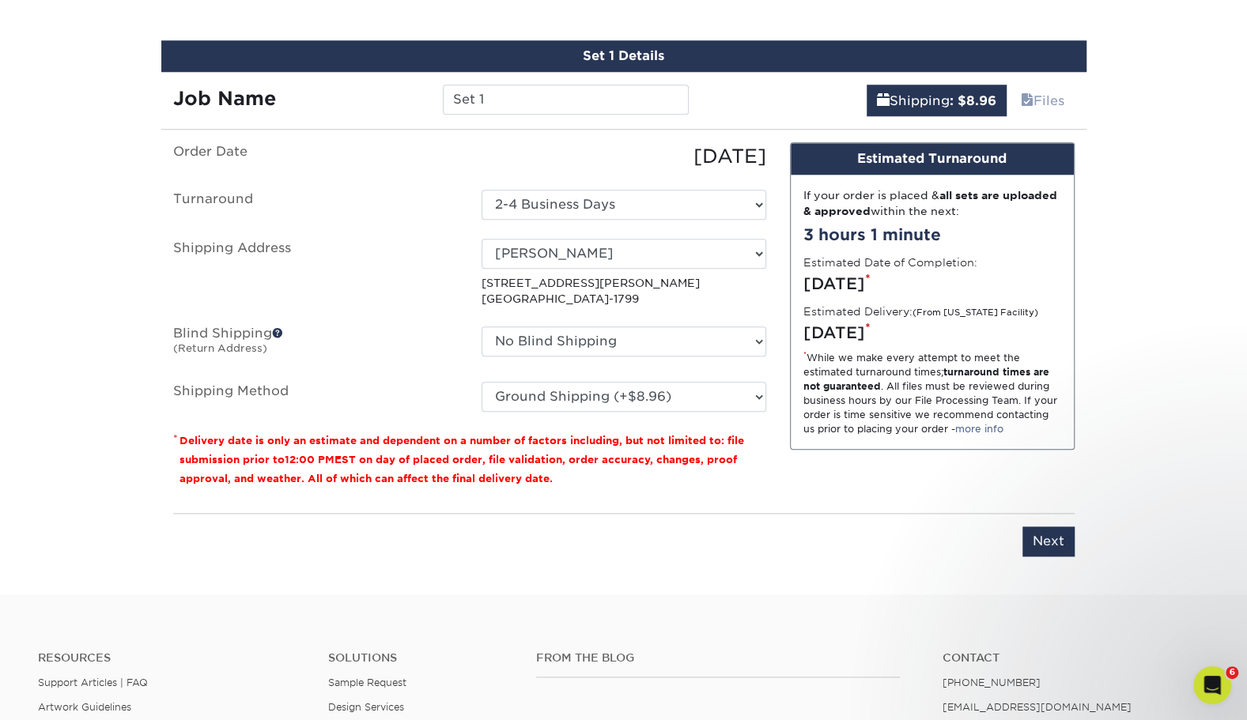
click at [909, 519] on div "Please enter job name and select desired turnaround time, shipping address and …" at bounding box center [623, 534] width 901 height 43
click at [1057, 533] on input "Next" at bounding box center [1048, 542] width 52 height 30
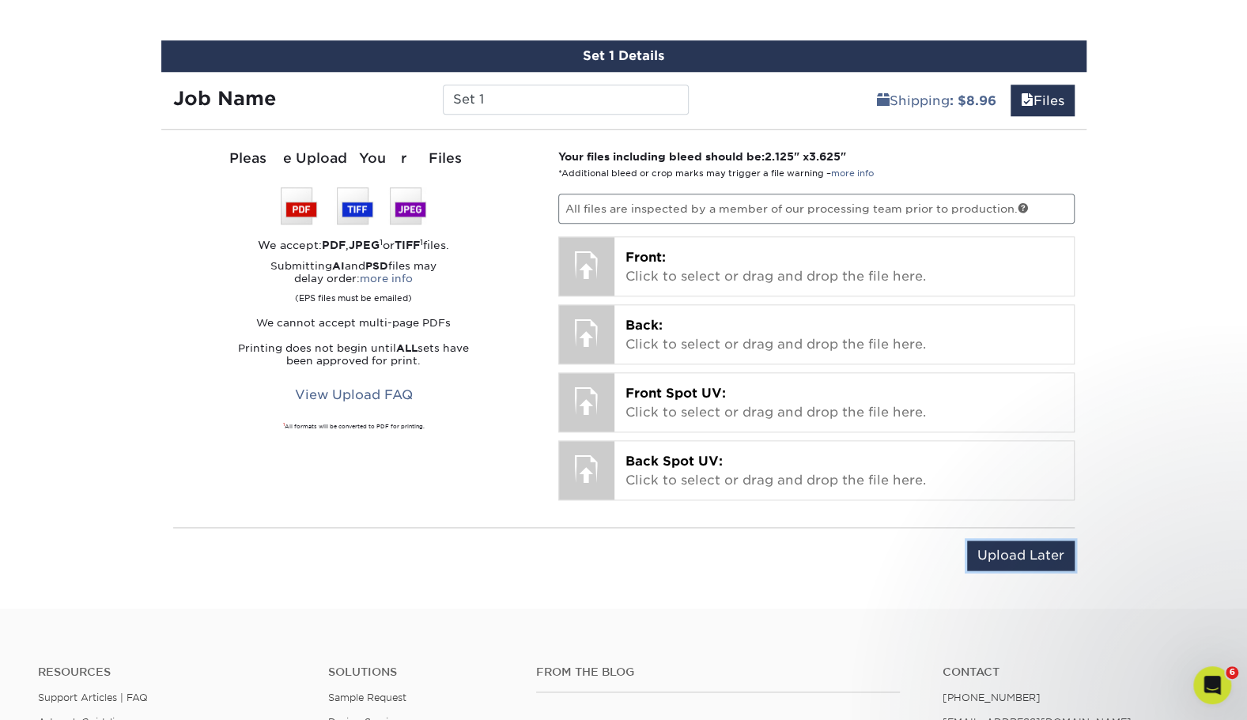
click at [1002, 542] on input "Upload Later" at bounding box center [1021, 556] width 108 height 30
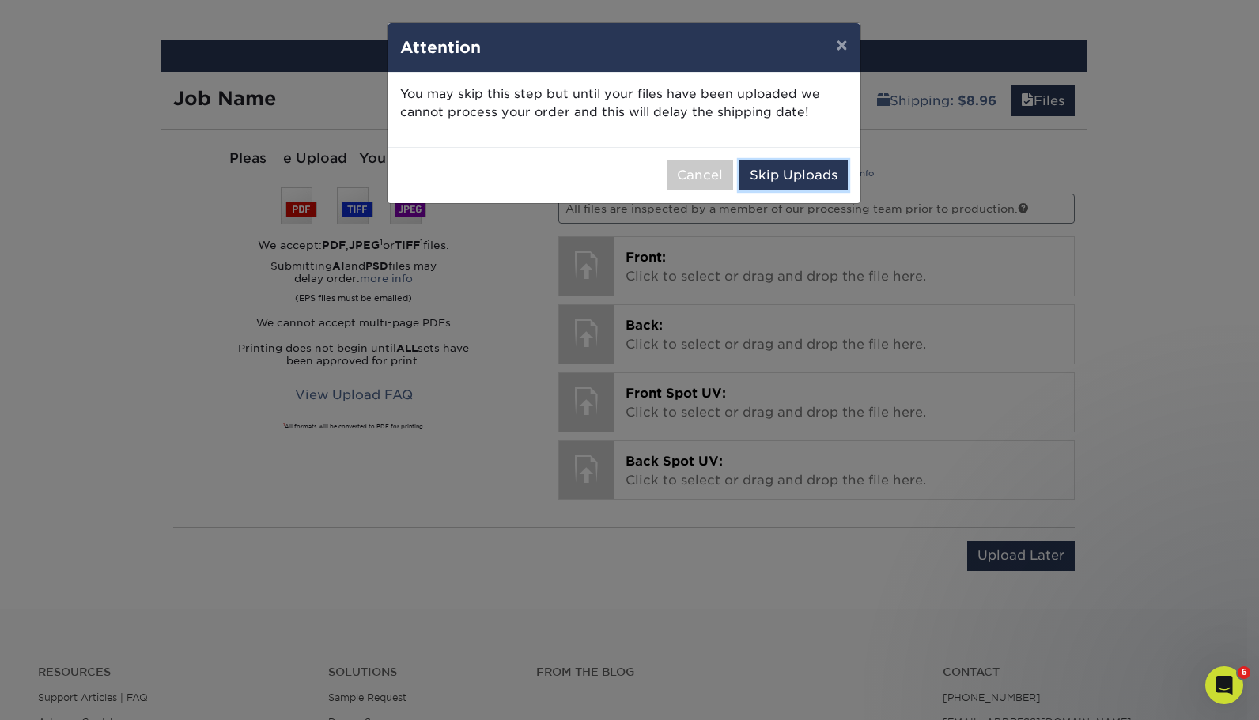
click at [793, 176] on button "Skip Uploads" at bounding box center [793, 176] width 108 height 30
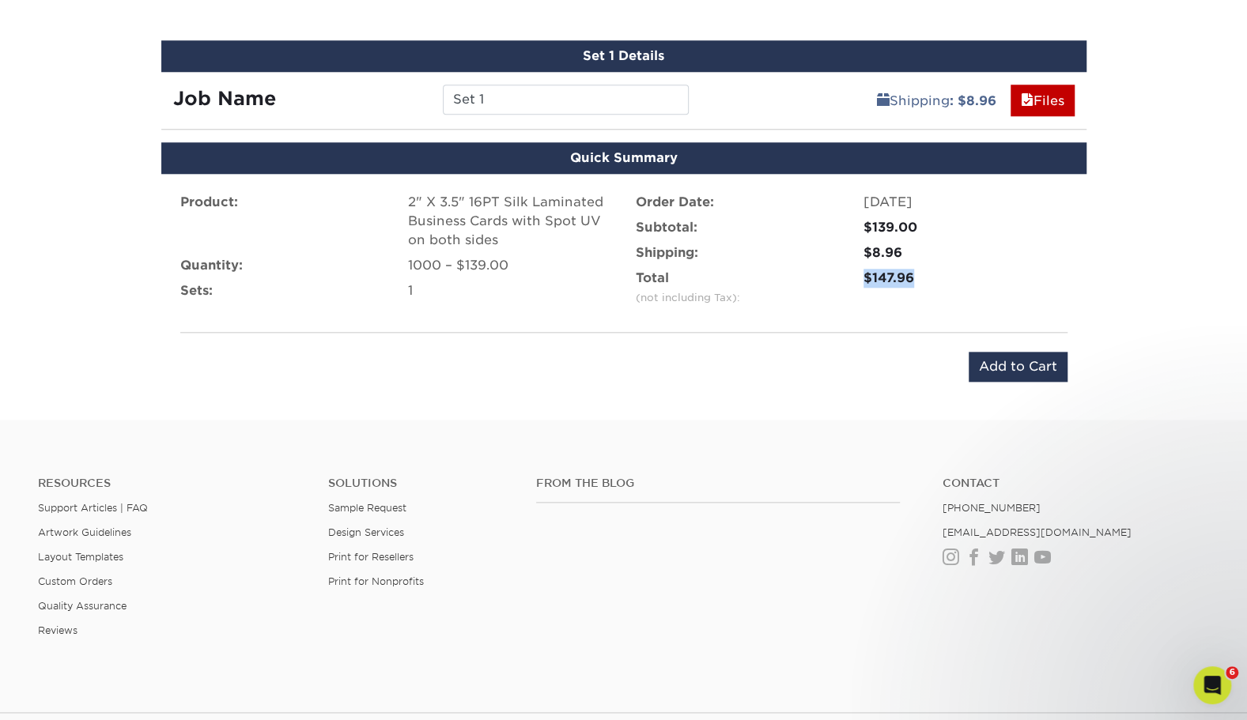
drag, startPoint x: 939, startPoint y: 270, endPoint x: 850, endPoint y: 274, distance: 89.4
click at [850, 274] on li "Total (not including Tax): $147.96" at bounding box center [851, 291] width 455 height 44
copy li "$147.96"
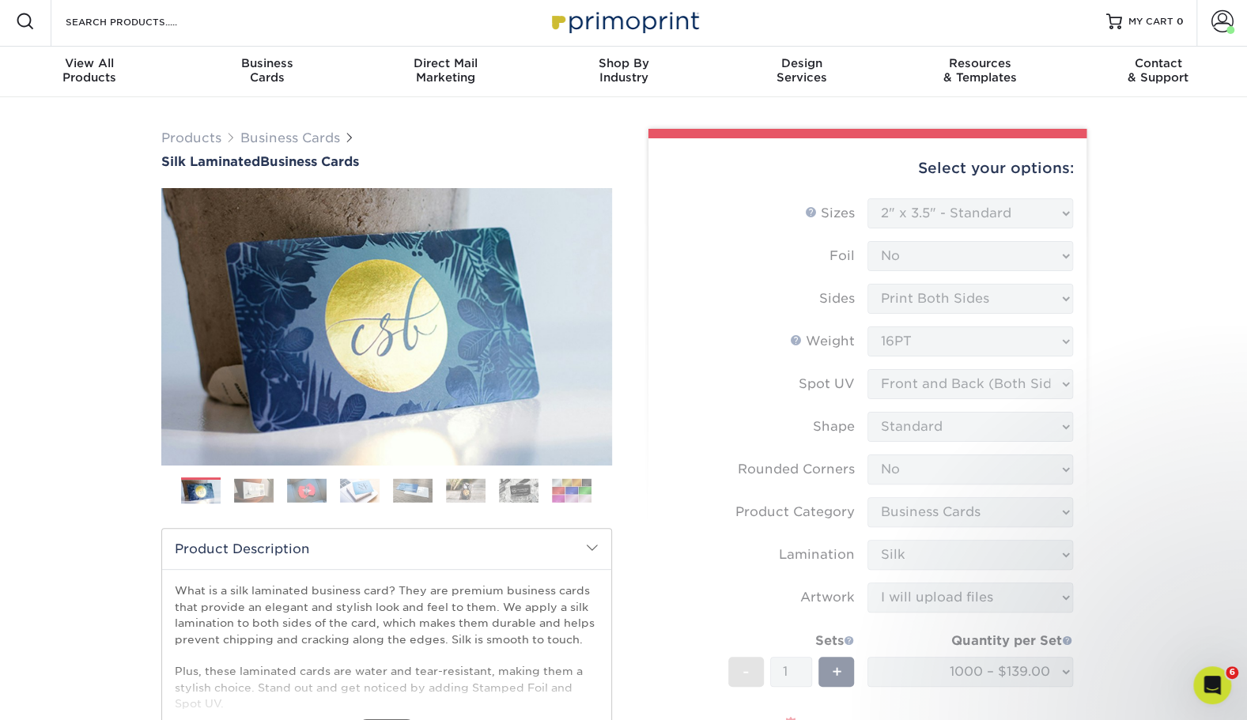
scroll to position [0, 0]
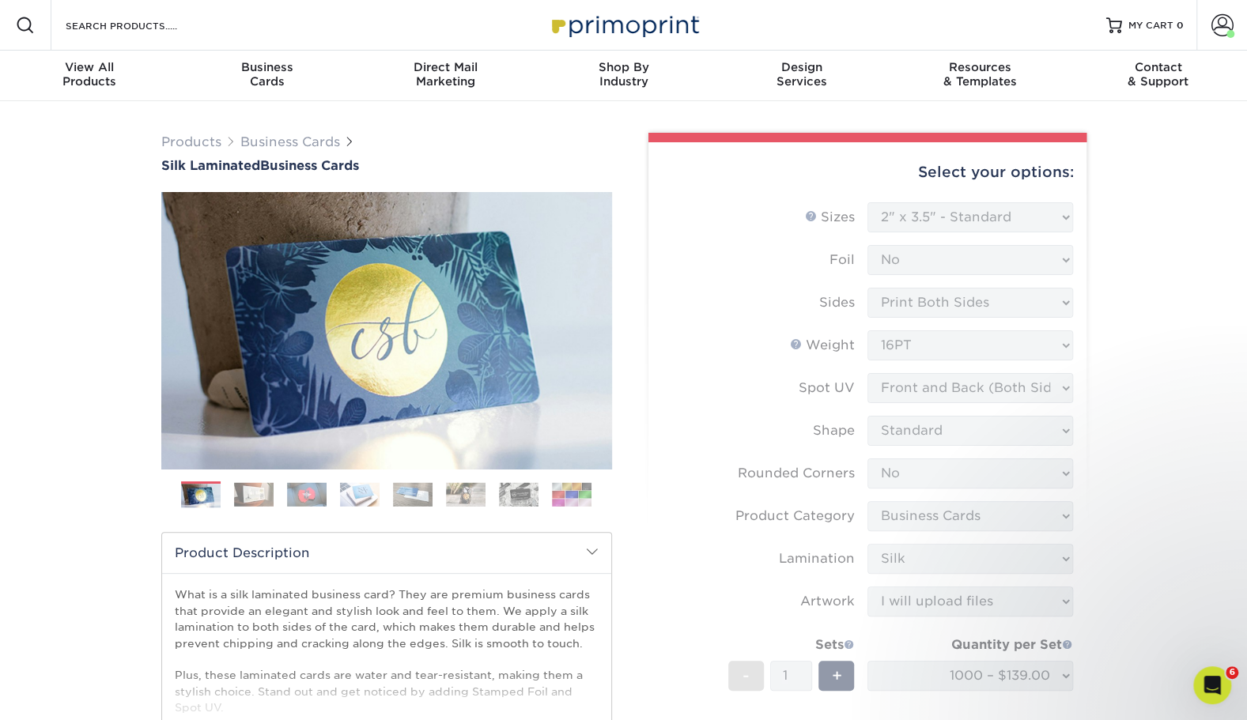
click at [1214, 17] on span at bounding box center [1222, 25] width 22 height 22
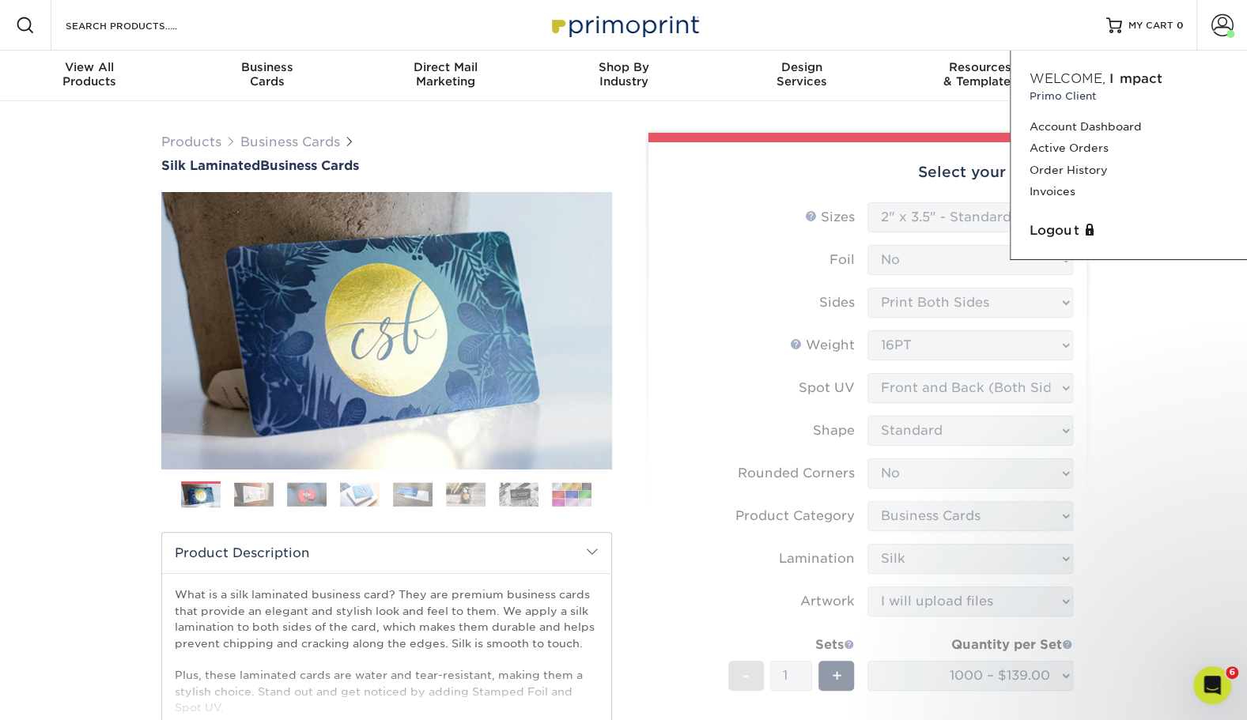
click at [1117, 167] on link "Order History" at bounding box center [1129, 170] width 198 height 21
click at [1099, 169] on link "Order History" at bounding box center [1129, 170] width 198 height 21
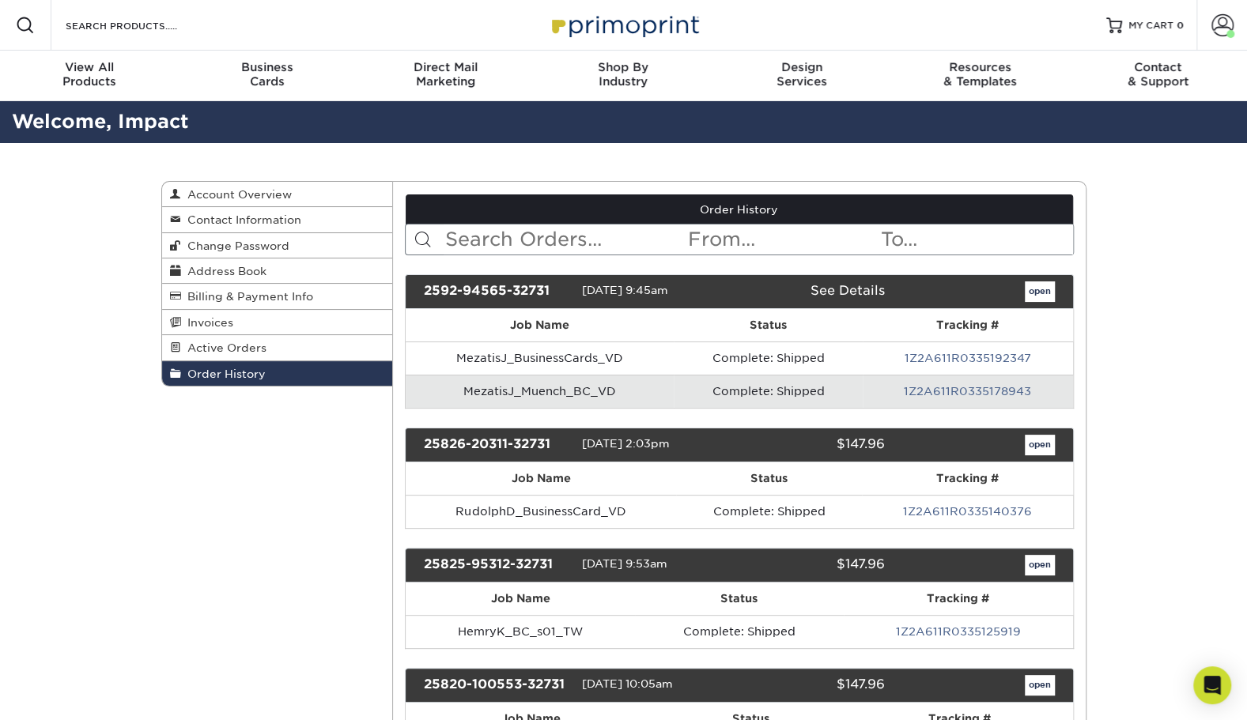
click at [502, 229] on input "text" at bounding box center [565, 240] width 243 height 30
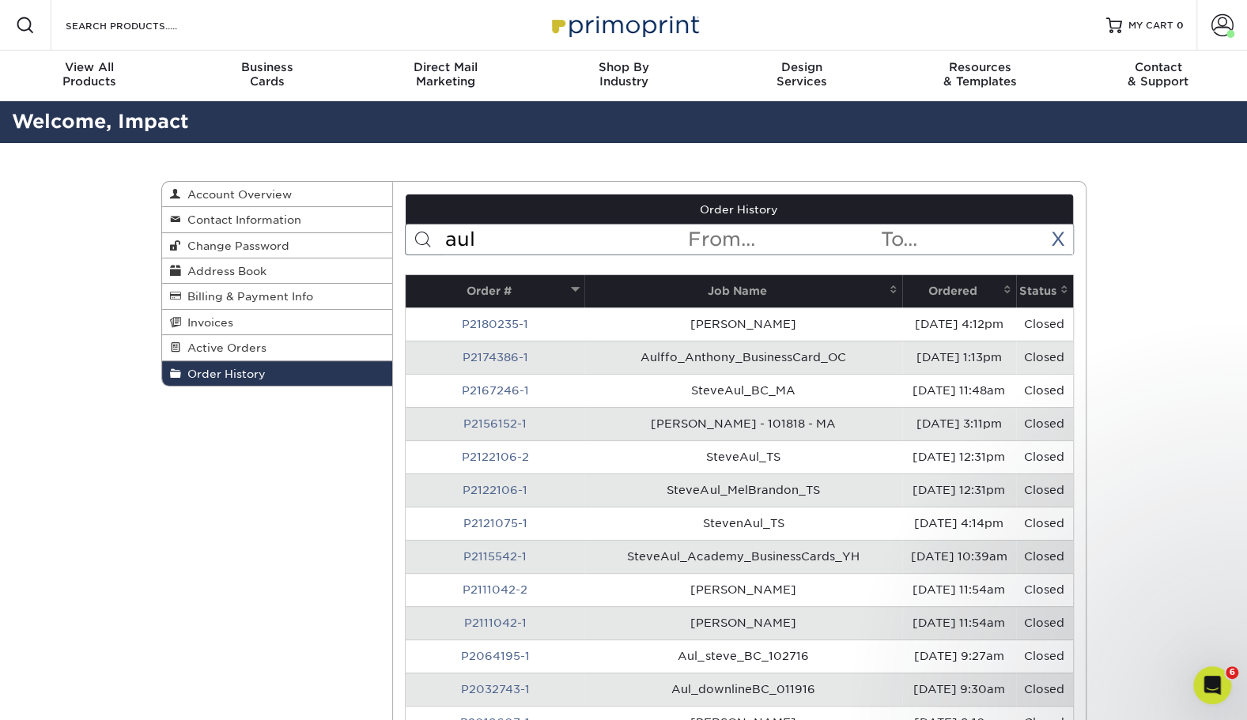
type input "aul"
click at [481, 319] on link "P2180235-1" at bounding box center [495, 324] width 66 height 13
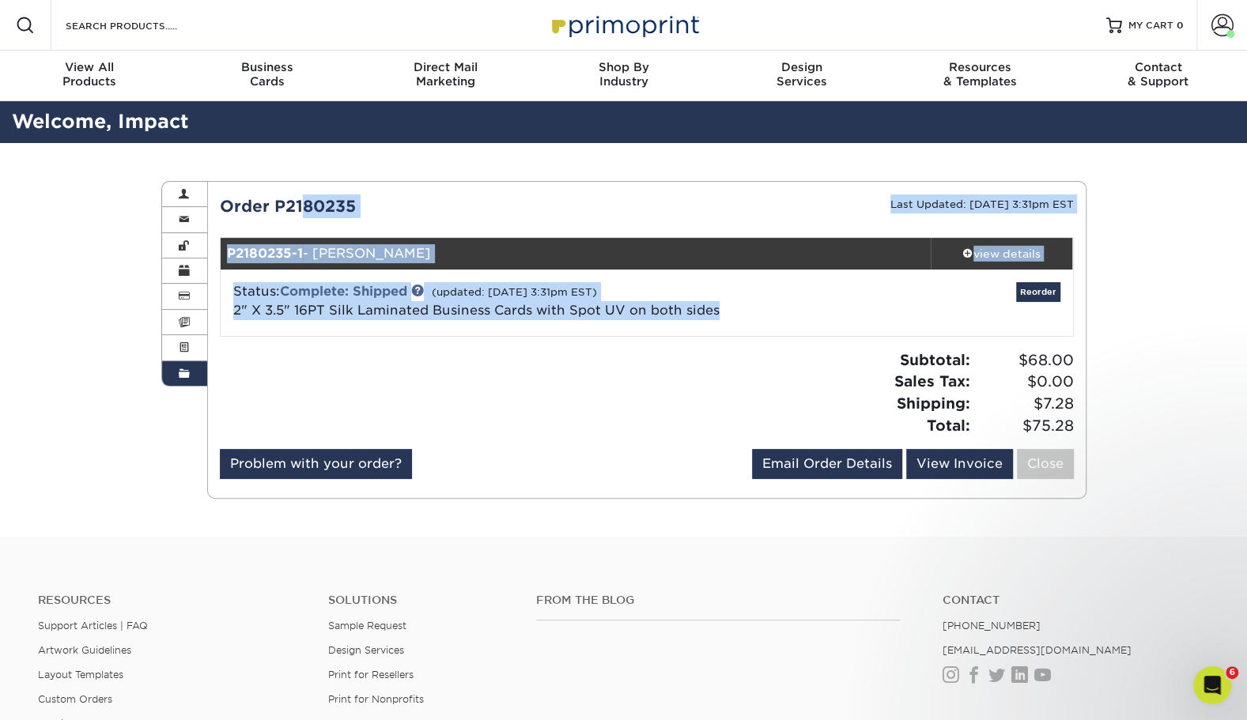
drag, startPoint x: 726, startPoint y: 309, endPoint x: 223, endPoint y: 199, distance: 514.8
click at [223, 199] on div "Order P2180235 Last Updated: [DATE] 3:31pm EST P2180235-1 - [PERSON_NAME] view …" at bounding box center [647, 340] width 854 height 291
copy div "Order P2180235 Last Updated: [DATE] 3:31pm EST P2180235-1 - [PERSON_NAME] view …"
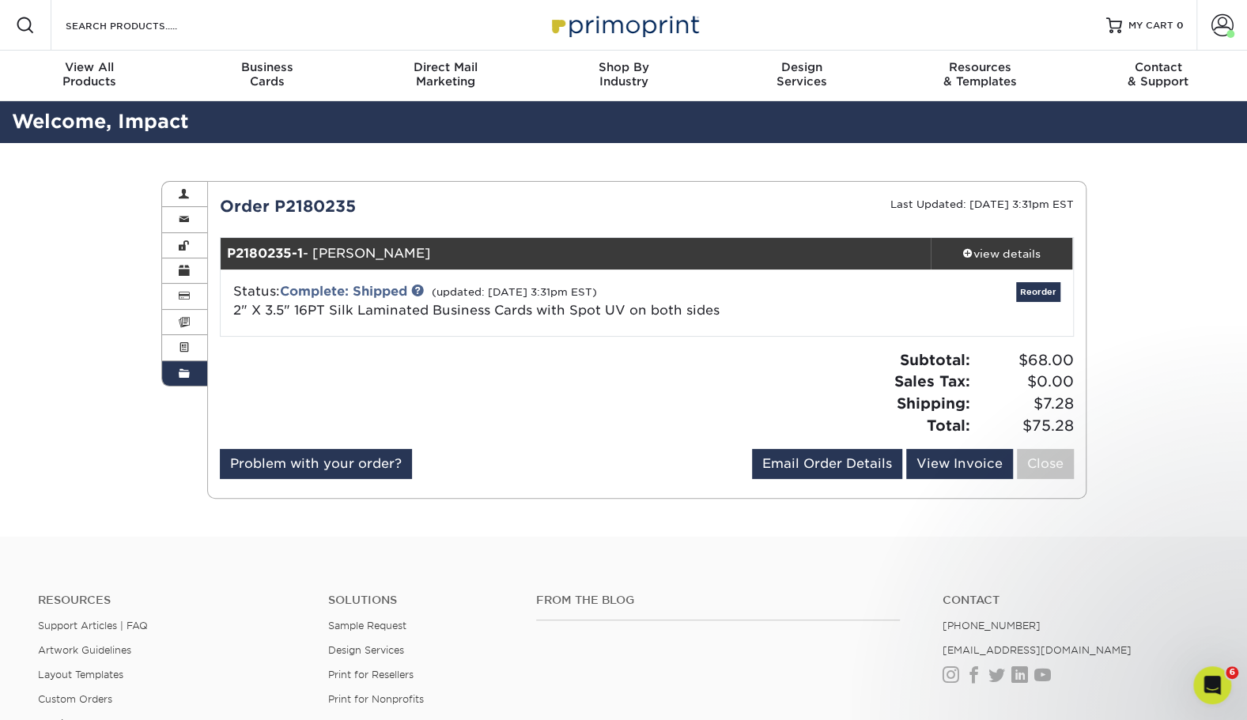
click at [640, 357] on div at bounding box center [427, 399] width 439 height 100
click at [742, 289] on div "Status: Complete: Shipped (updated: [DATE] 3:31pm EST) 2" X 3.5" 16PT Silk Lami…" at bounding box center [504, 301] width 567 height 38
click at [999, 248] on div "view details" at bounding box center [1002, 254] width 142 height 16
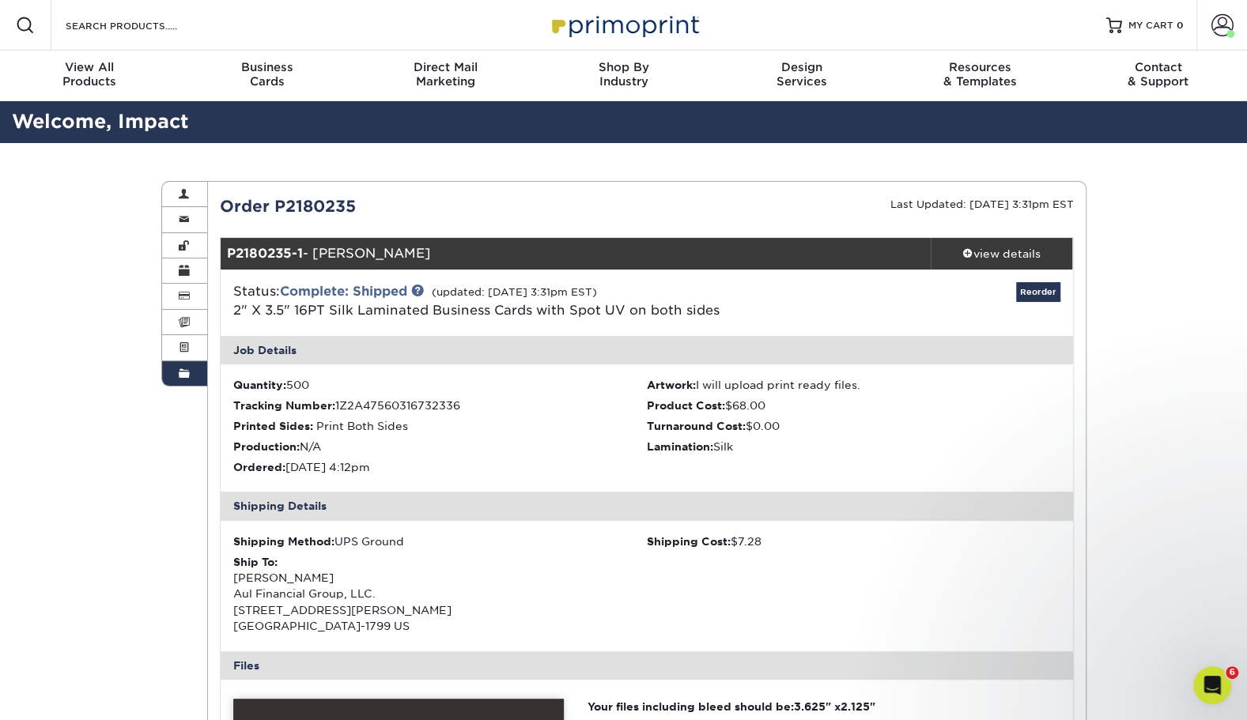
click at [999, 248] on div "view details" at bounding box center [1002, 254] width 142 height 16
